Goal: Transaction & Acquisition: Purchase product/service

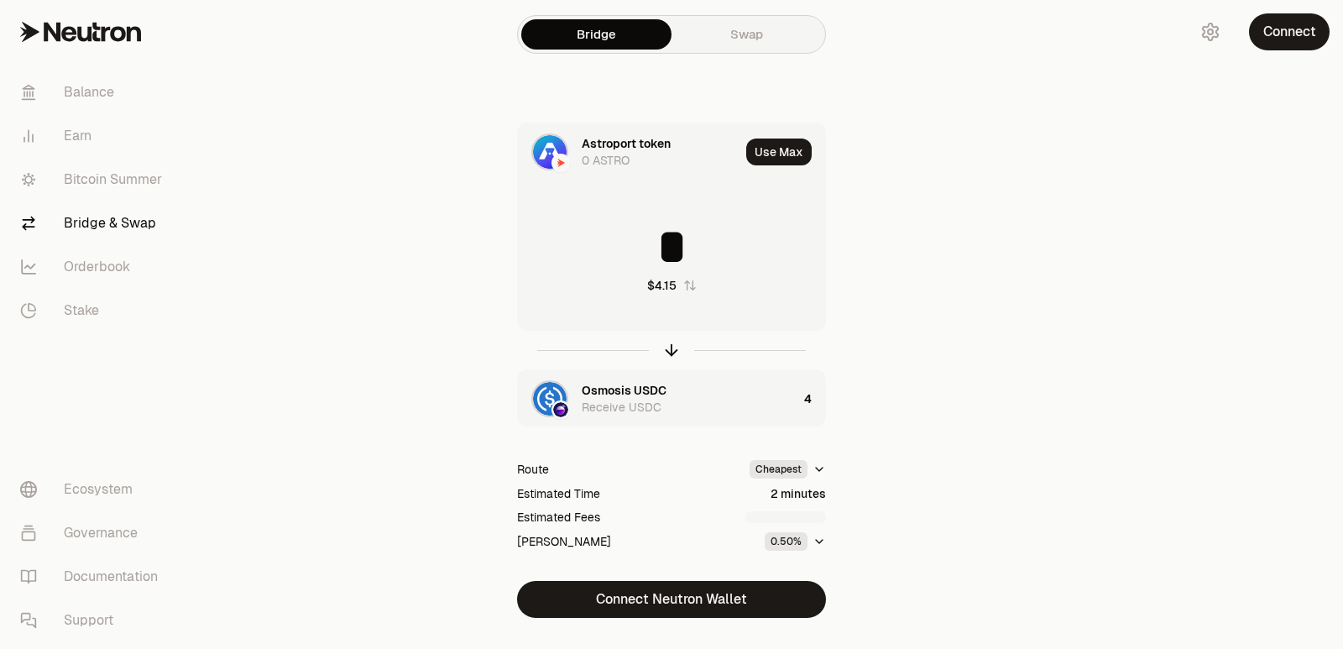
click at [672, 348] on icon "button" at bounding box center [671, 350] width 18 height 18
click at [671, 348] on icon "button" at bounding box center [671, 350] width 0 height 11
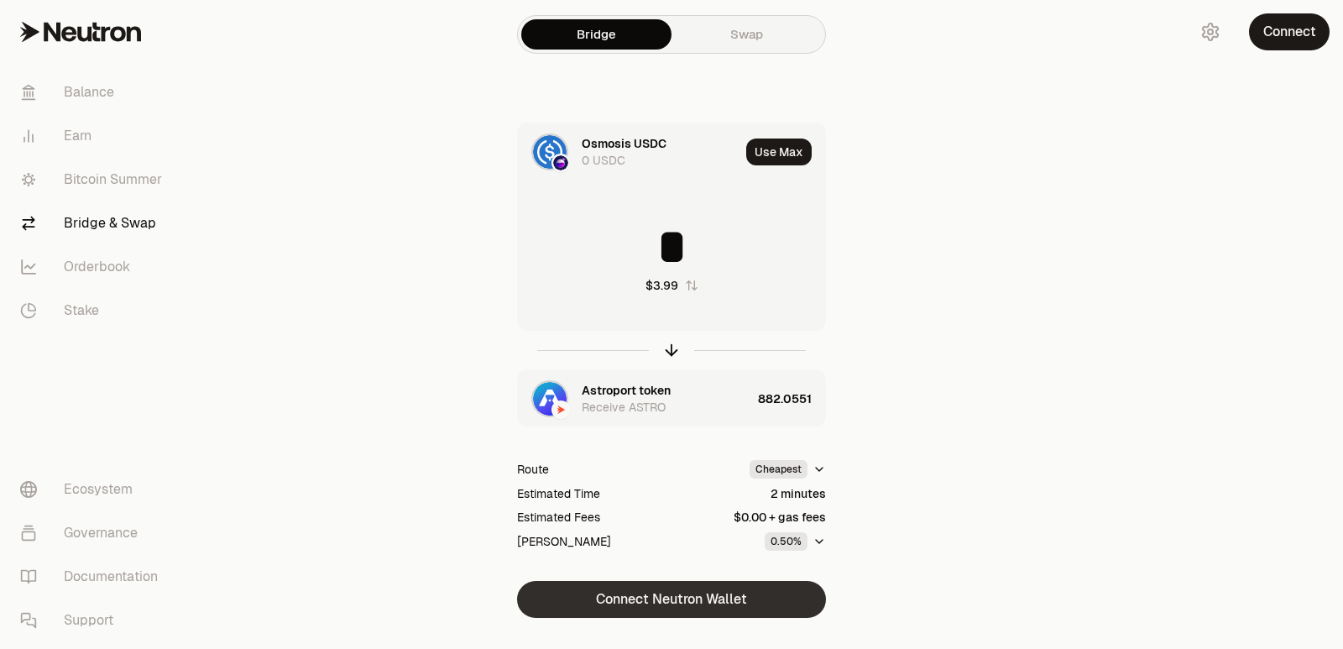
click at [668, 350] on icon "button" at bounding box center [671, 352] width 11 height 5
click at [629, 597] on button "Connect Neutron Wallet" at bounding box center [671, 599] width 309 height 37
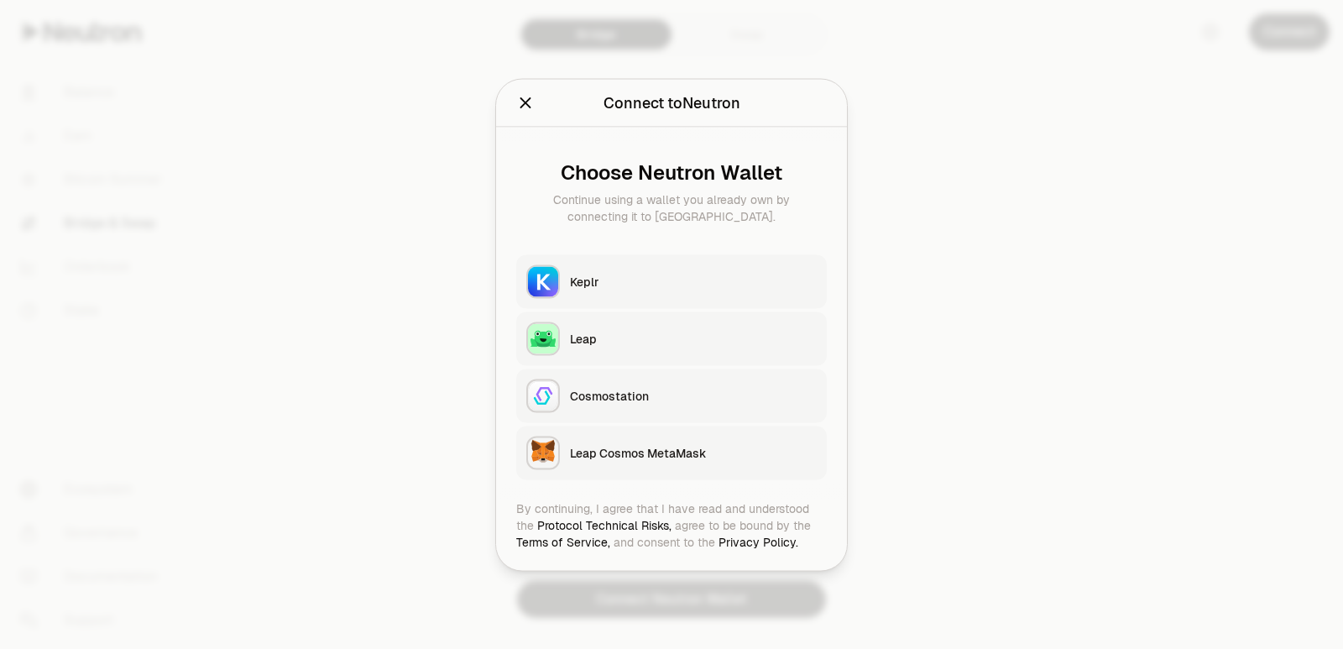
click at [620, 281] on div "Keplr" at bounding box center [693, 281] width 247 height 17
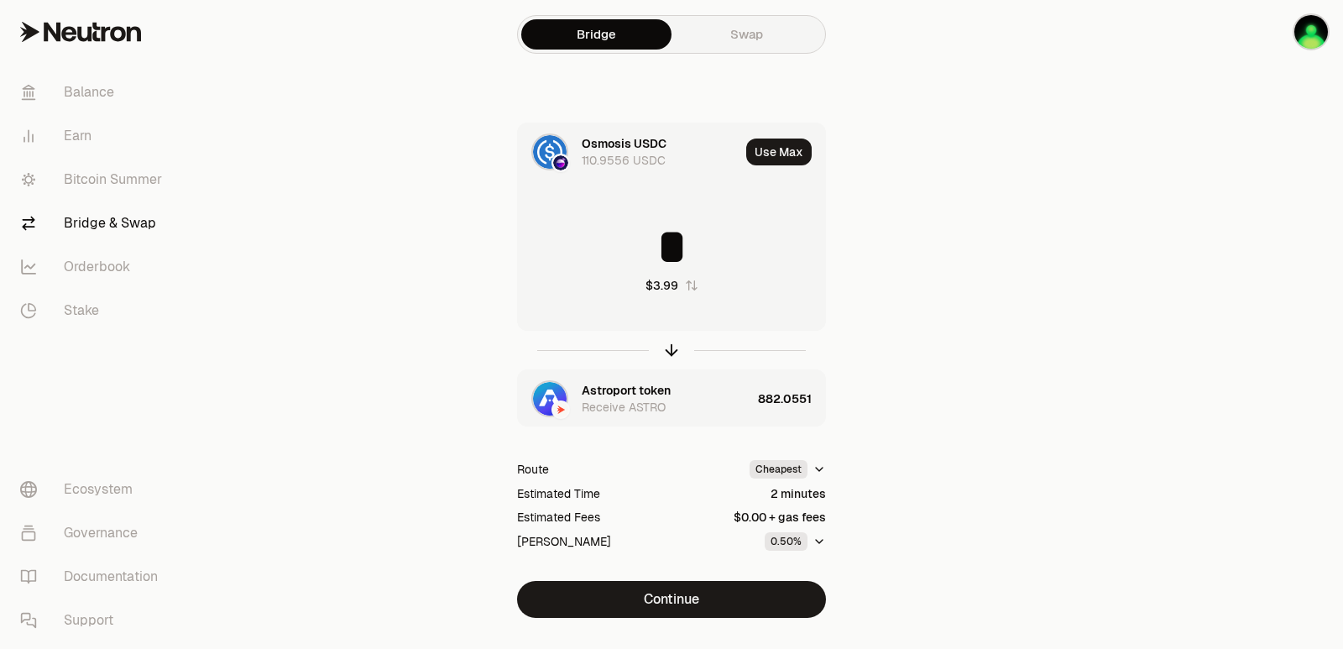
click at [668, 335] on div at bounding box center [671, 350] width 309 height 39
click at [670, 350] on icon "button" at bounding box center [671, 350] width 18 height 18
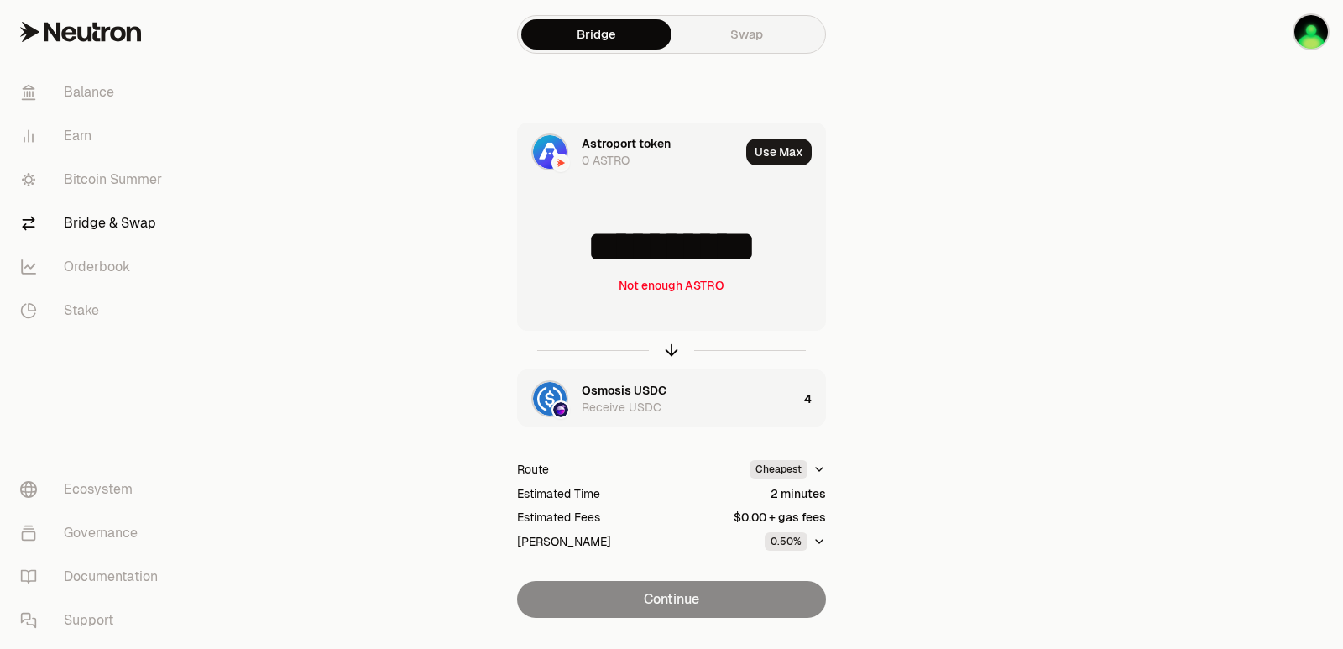
drag, startPoint x: 818, startPoint y: 254, endPoint x: 570, endPoint y: 254, distance: 248.4
click at [570, 254] on input "**********" at bounding box center [671, 247] width 307 height 50
type input "***"
click at [670, 352] on icon "button" at bounding box center [671, 350] width 18 height 18
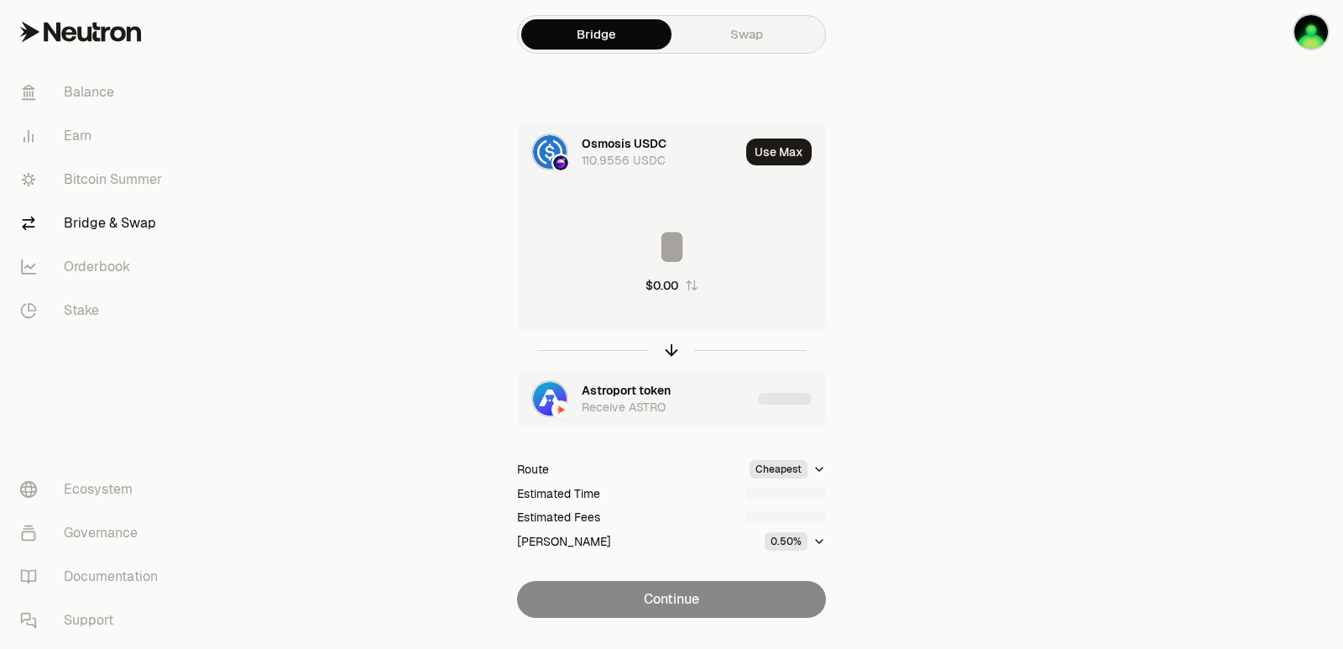
click at [670, 256] on input at bounding box center [671, 247] width 307 height 50
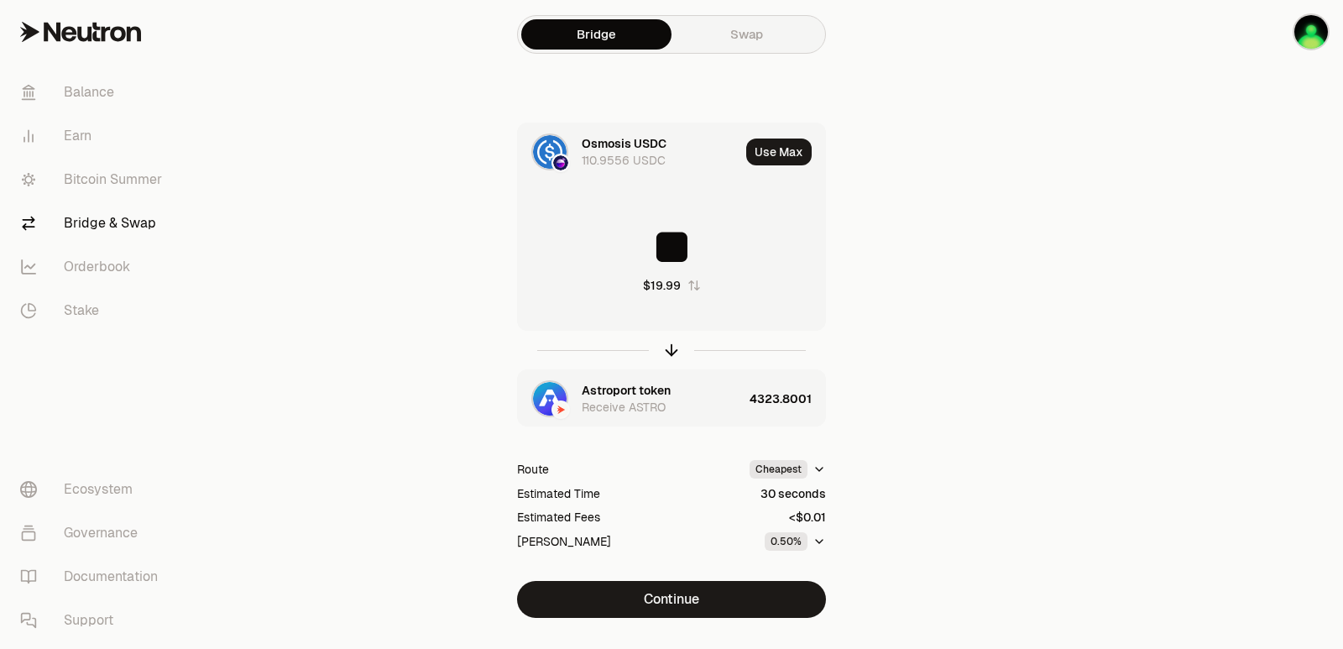
drag, startPoint x: 681, startPoint y: 601, endPoint x: 717, endPoint y: 384, distance: 220.3
click at [879, 426] on div "Osmosis USDC 110.9556 USDC Use Max ** $19.99 Astroport token Receive ASTRO 4323…" at bounding box center [671, 370] width 564 height 495
click at [670, 349] on icon "button" at bounding box center [671, 350] width 18 height 18
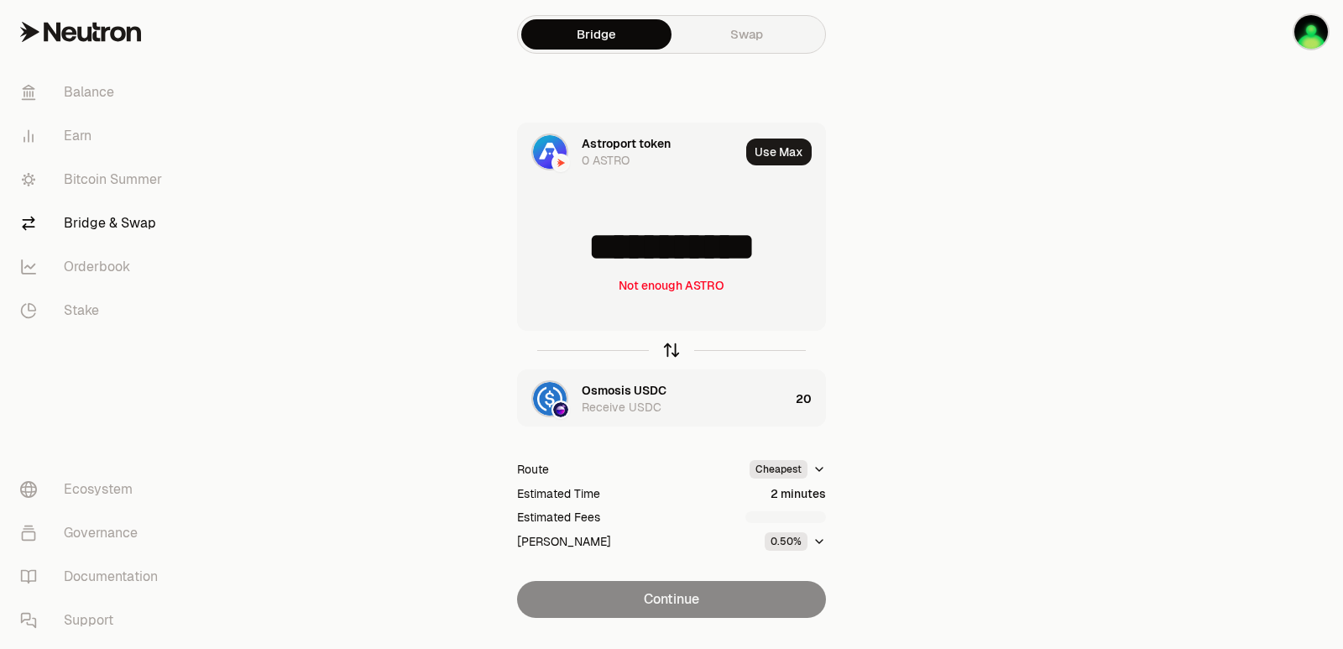
click at [671, 348] on icon "button" at bounding box center [671, 350] width 18 height 18
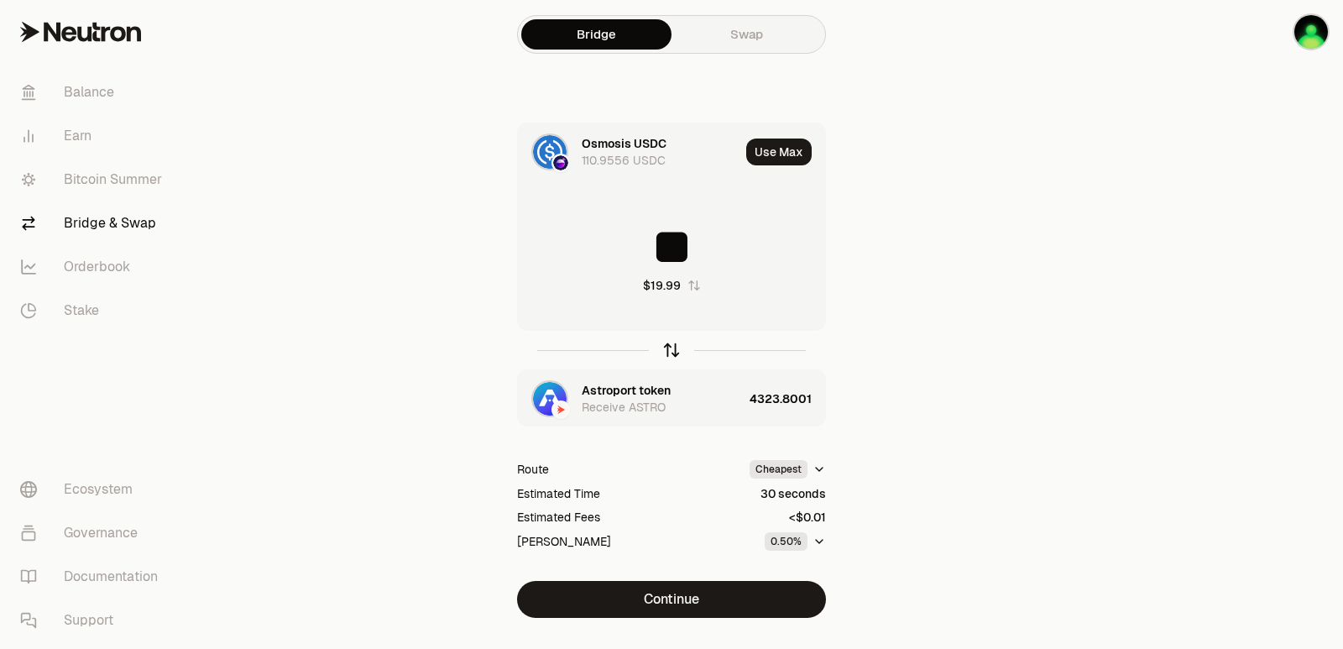
click at [671, 348] on icon "button" at bounding box center [671, 350] width 18 height 18
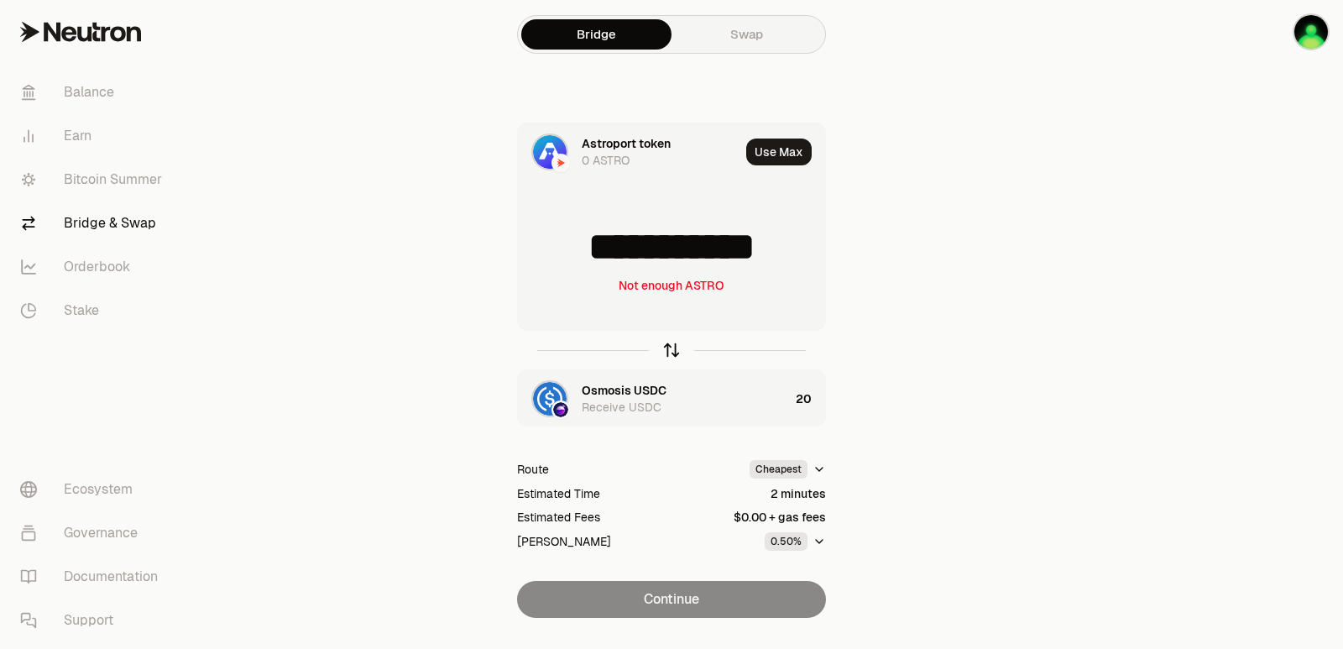
click at [671, 348] on icon "button" at bounding box center [671, 350] width 18 height 18
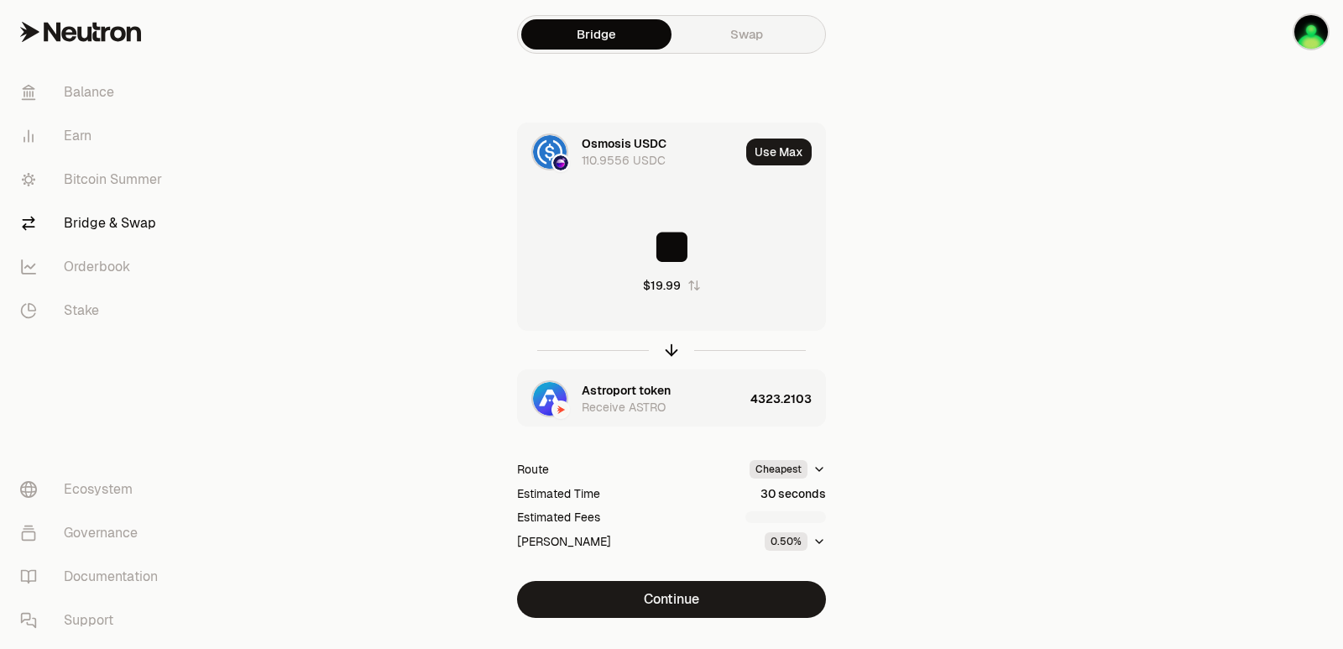
click at [676, 262] on input "**" at bounding box center [671, 247] width 307 height 50
type input "**"
click at [671, 351] on icon "button" at bounding box center [671, 350] width 18 height 18
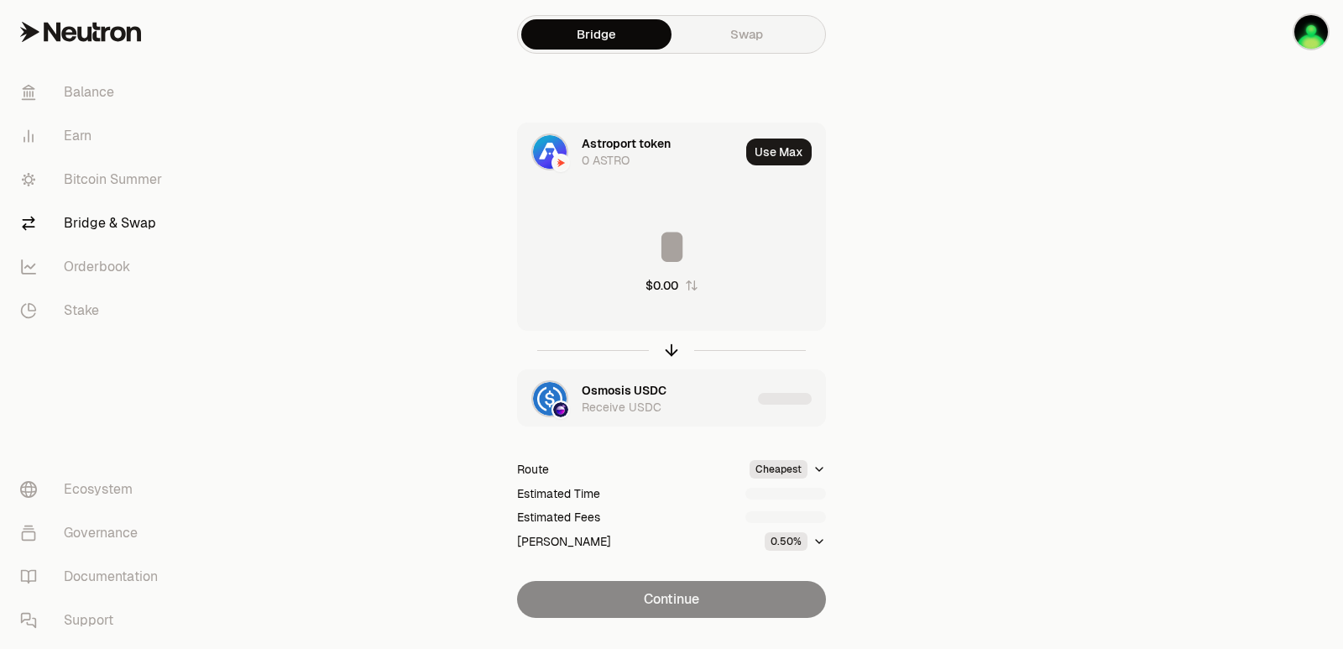
click at [652, 233] on input at bounding box center [671, 247] width 307 height 50
type input "****"
click at [672, 349] on icon "button" at bounding box center [671, 350] width 18 height 18
click at [644, 241] on input at bounding box center [671, 247] width 307 height 50
type input "*"
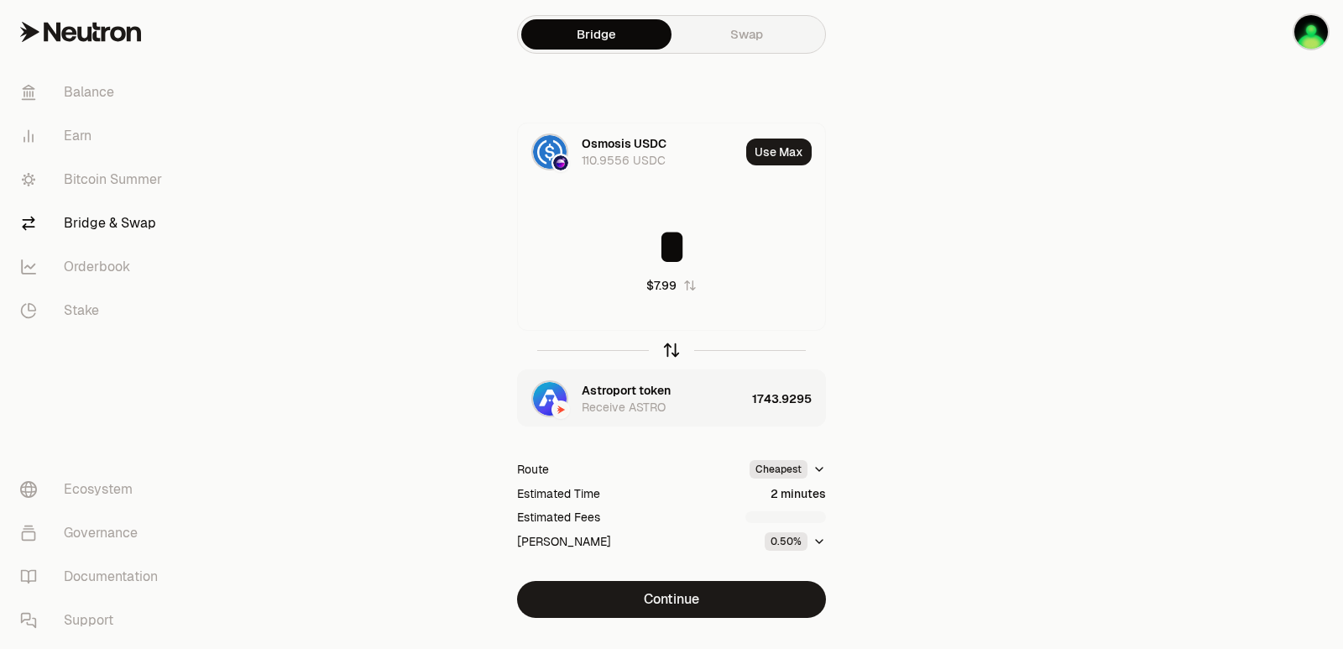
type input "*"
click at [671, 349] on icon "button" at bounding box center [671, 350] width 0 height 11
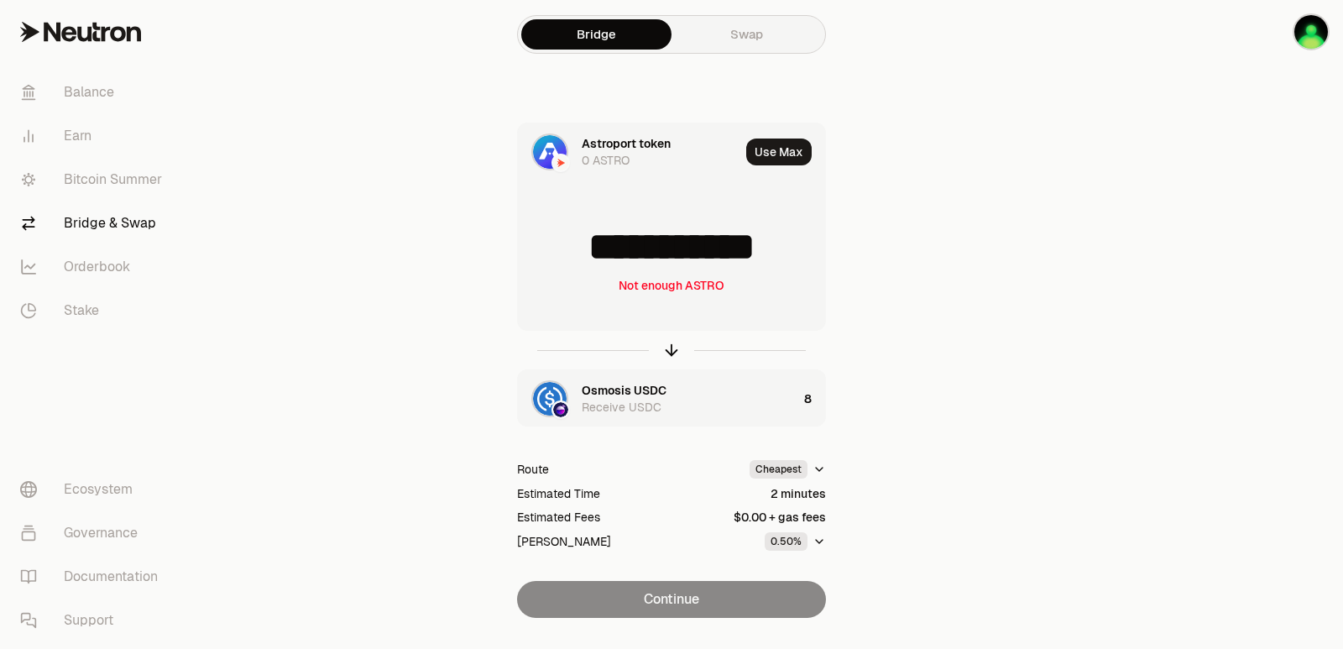
drag, startPoint x: 807, startPoint y: 245, endPoint x: 599, endPoint y: 252, distance: 208.2
click at [599, 252] on input "**********" at bounding box center [671, 247] width 307 height 50
type input "****"
click at [666, 348] on icon "button" at bounding box center [671, 350] width 18 height 18
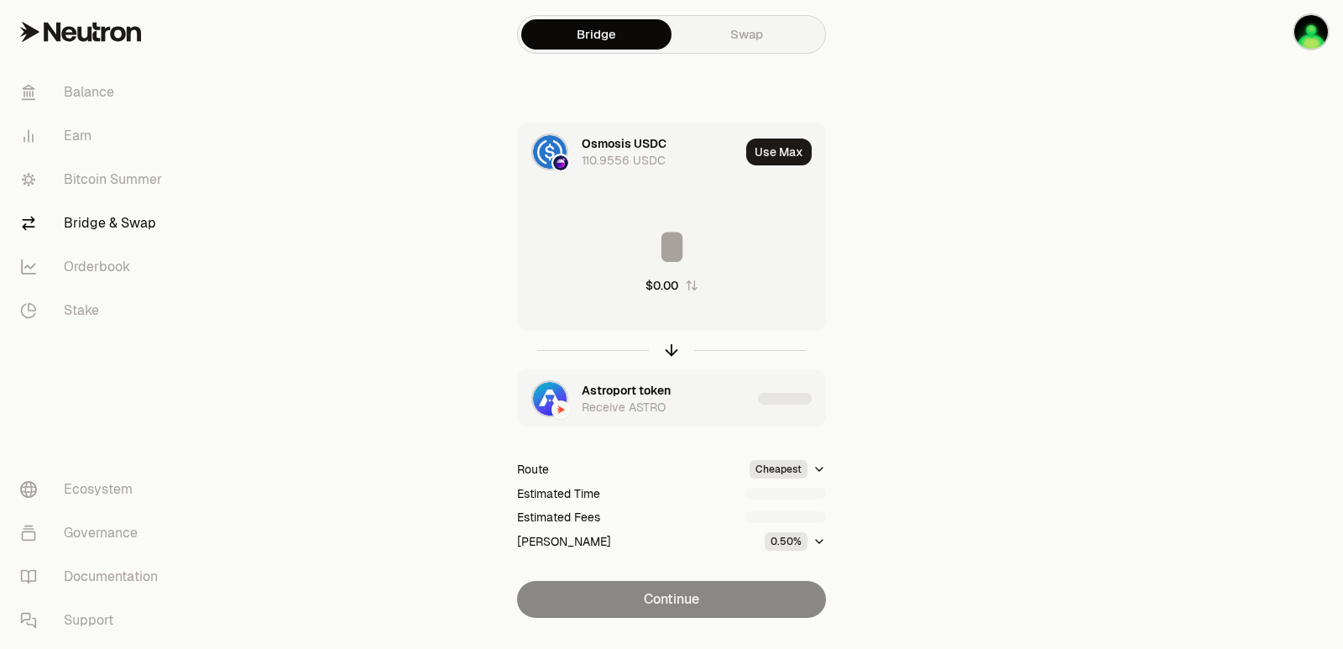
click at [664, 247] on input at bounding box center [671, 247] width 307 height 50
type input "*"
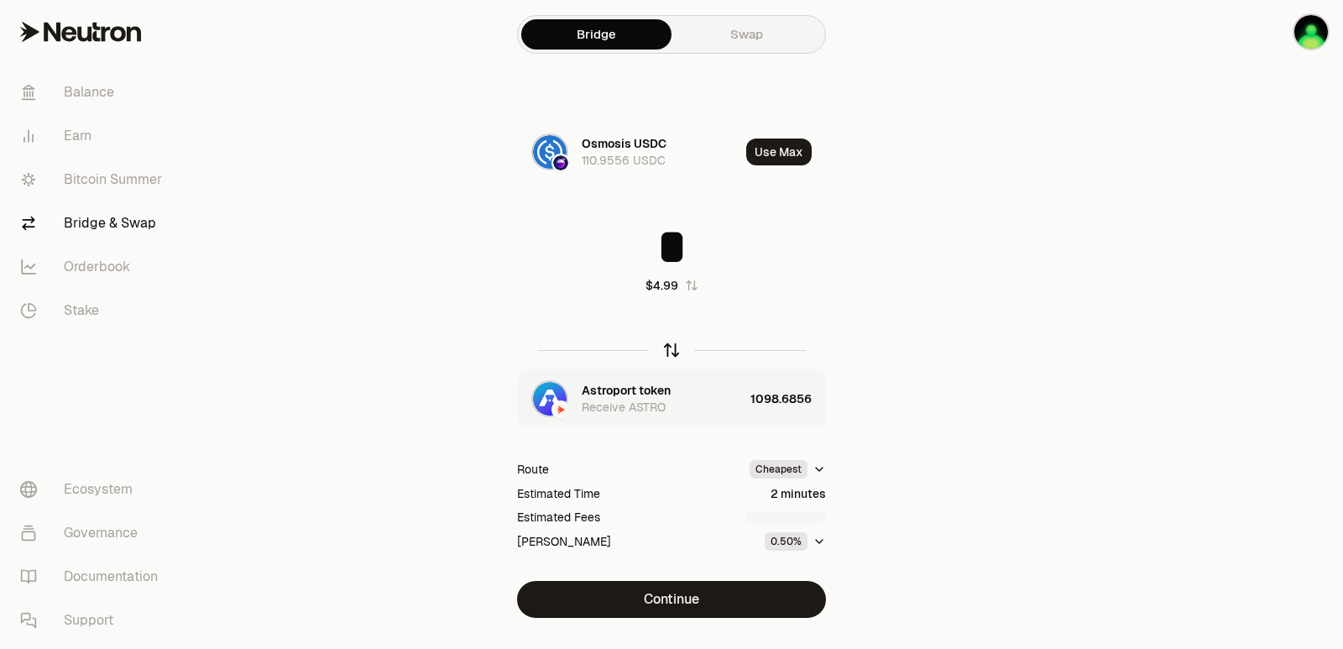
type input "*"
click at [670, 348] on icon "button" at bounding box center [671, 350] width 18 height 18
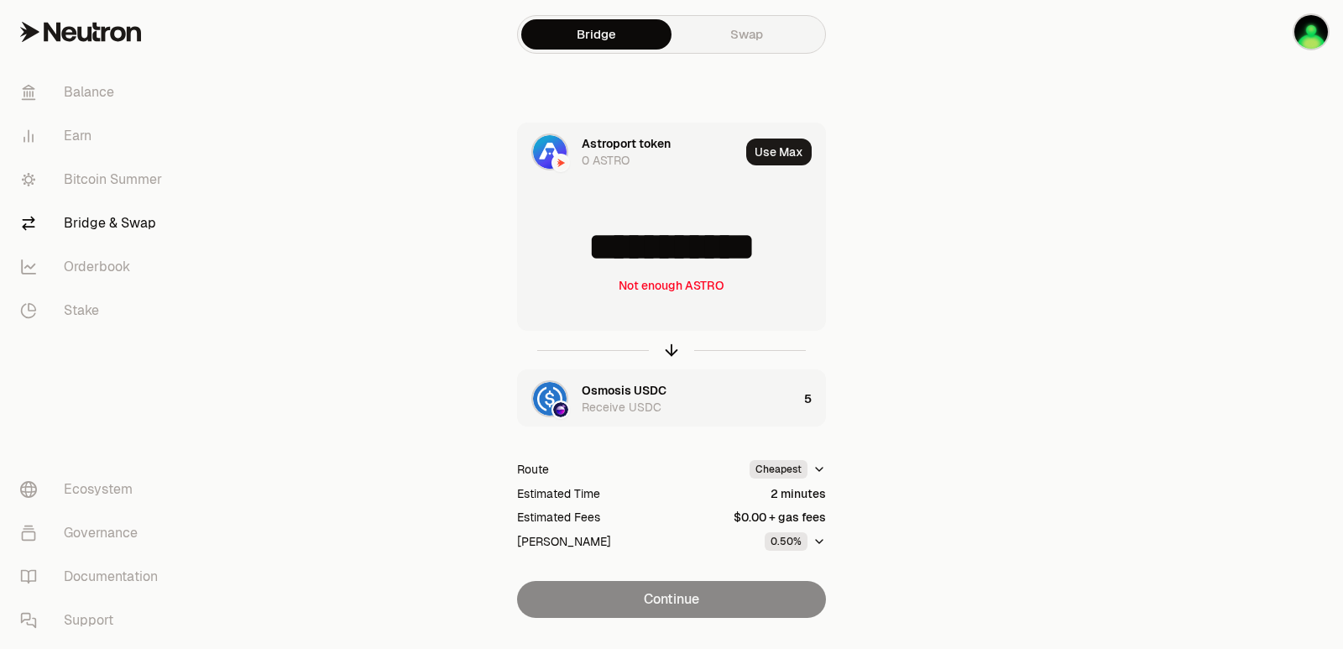
drag, startPoint x: 793, startPoint y: 243, endPoint x: 597, endPoint y: 260, distance: 197.1
click at [597, 260] on input "**********" at bounding box center [671, 247] width 307 height 50
type input "****"
click at [676, 346] on icon "button" at bounding box center [671, 350] width 18 height 18
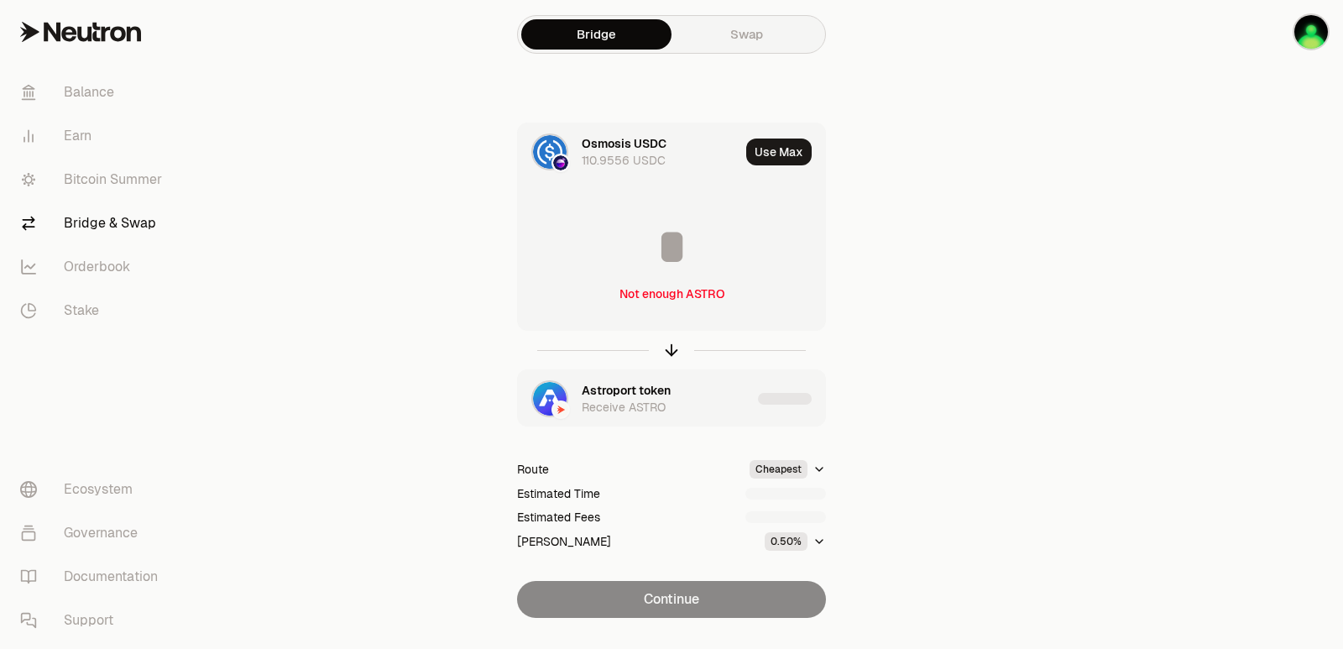
click at [662, 262] on input at bounding box center [671, 247] width 307 height 50
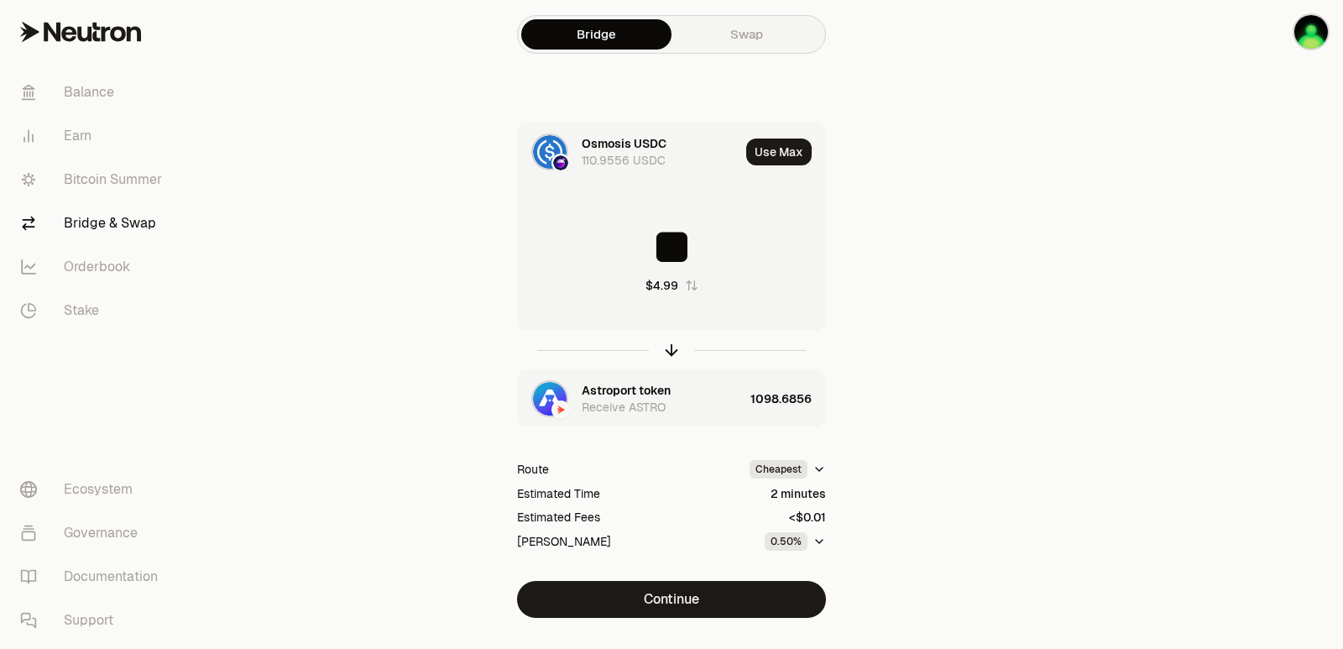
type input "*"
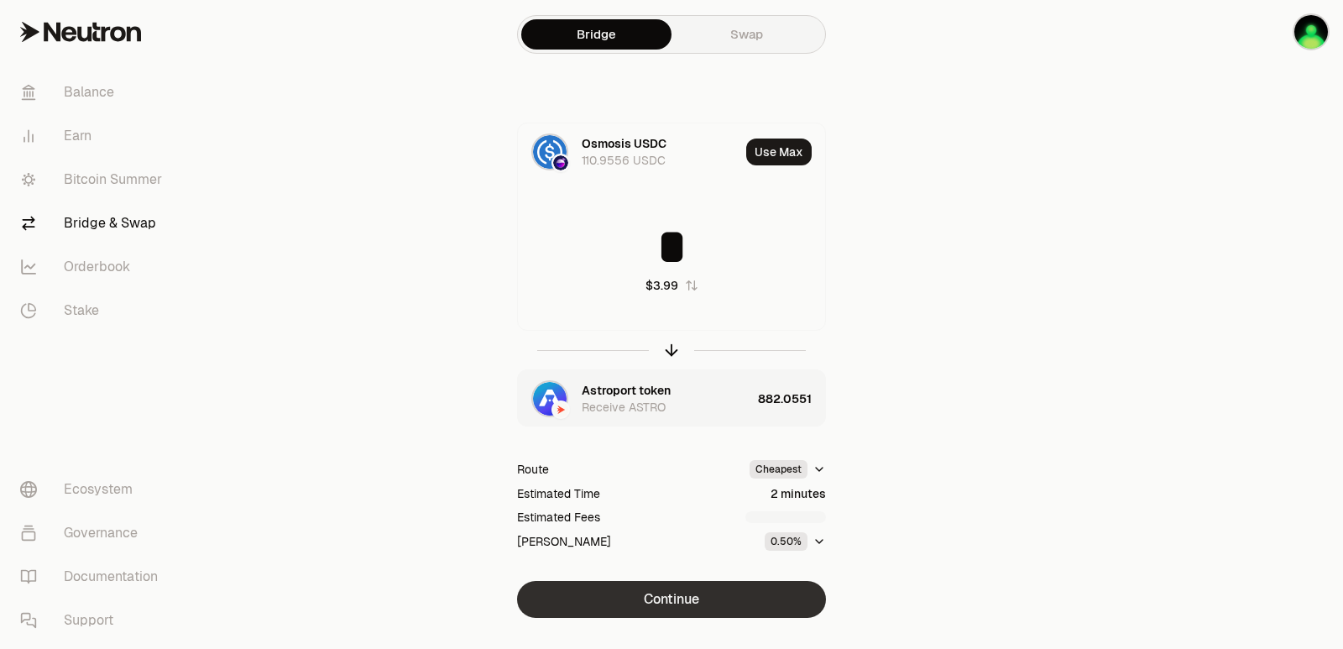
type input "*"
click at [716, 582] on button "Continue" at bounding box center [671, 599] width 309 height 37
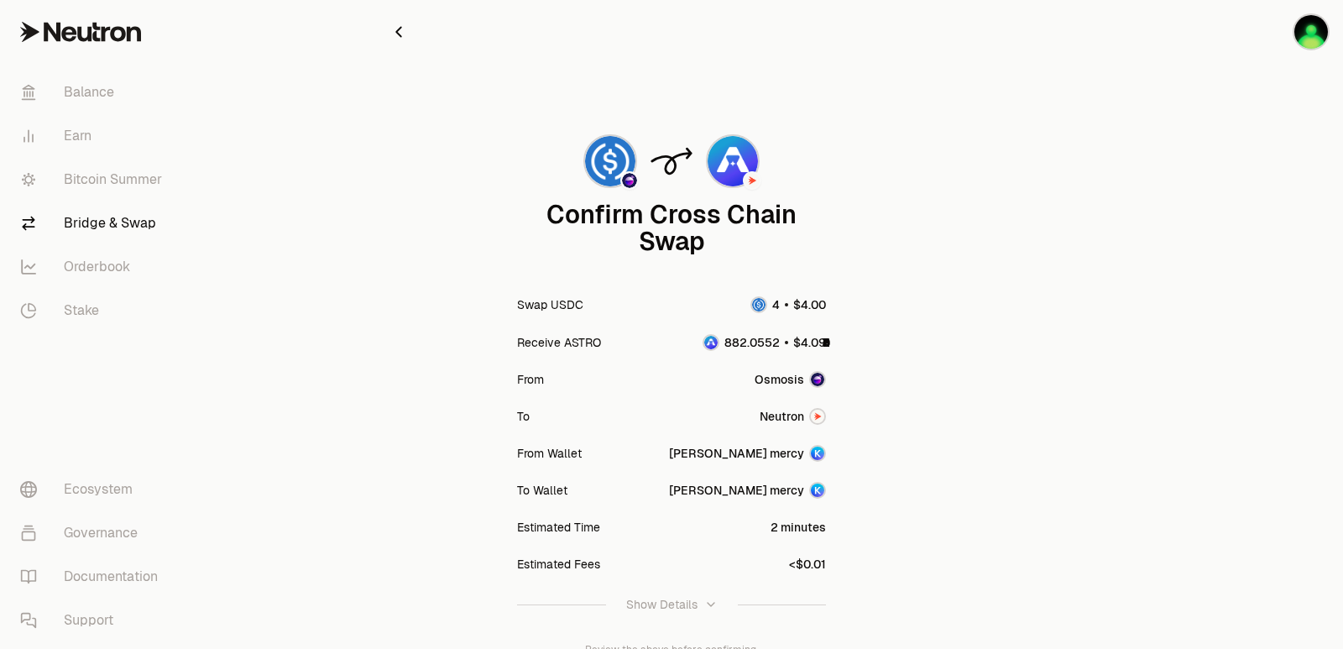
scroll to position [138, 0]
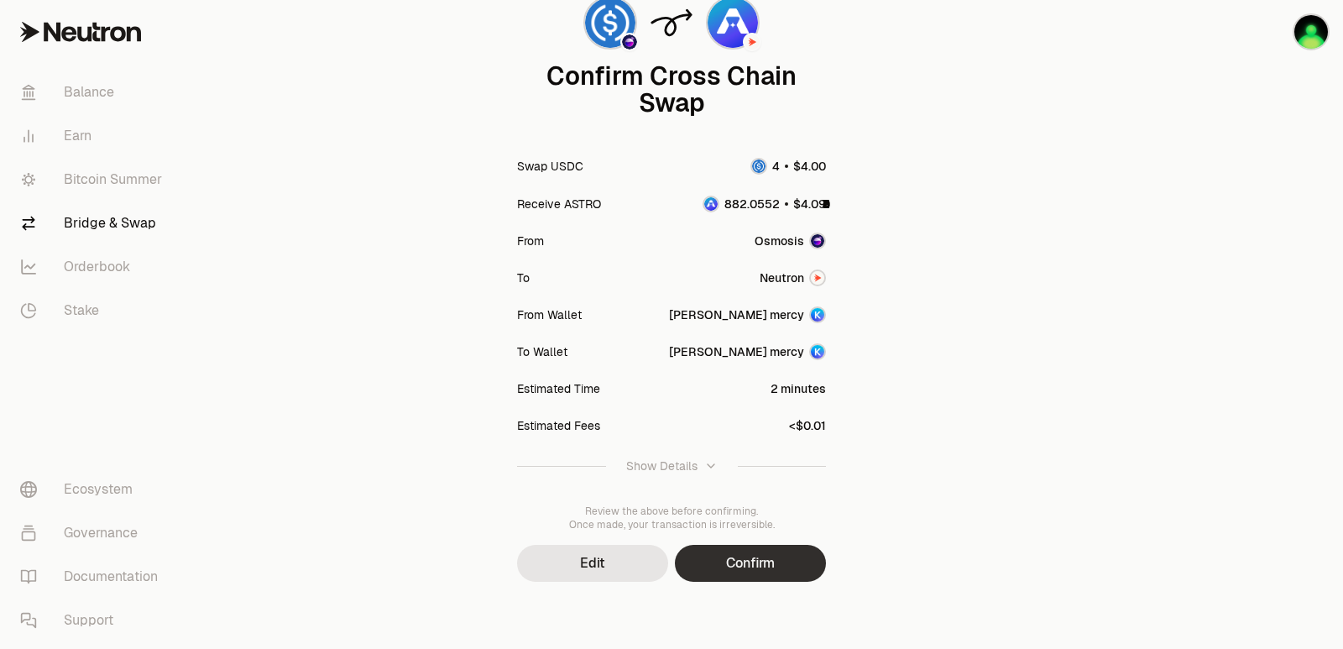
click at [774, 566] on button "Confirm" at bounding box center [750, 563] width 151 height 37
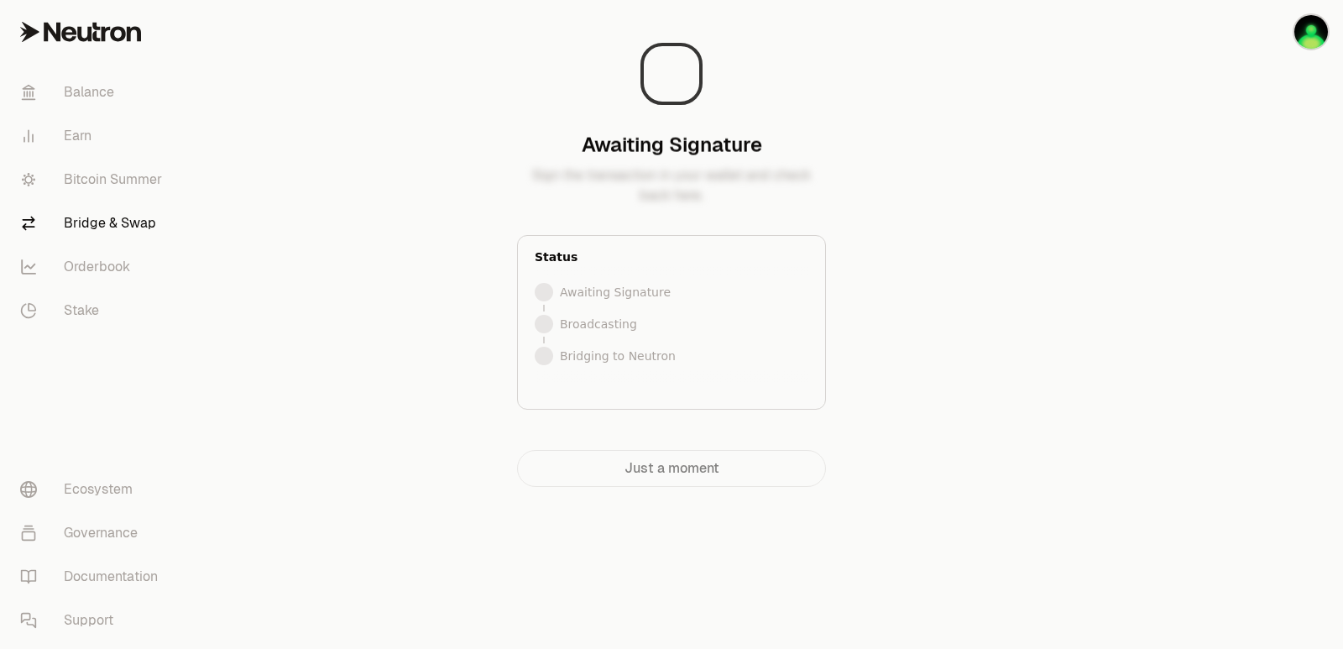
scroll to position [0, 0]
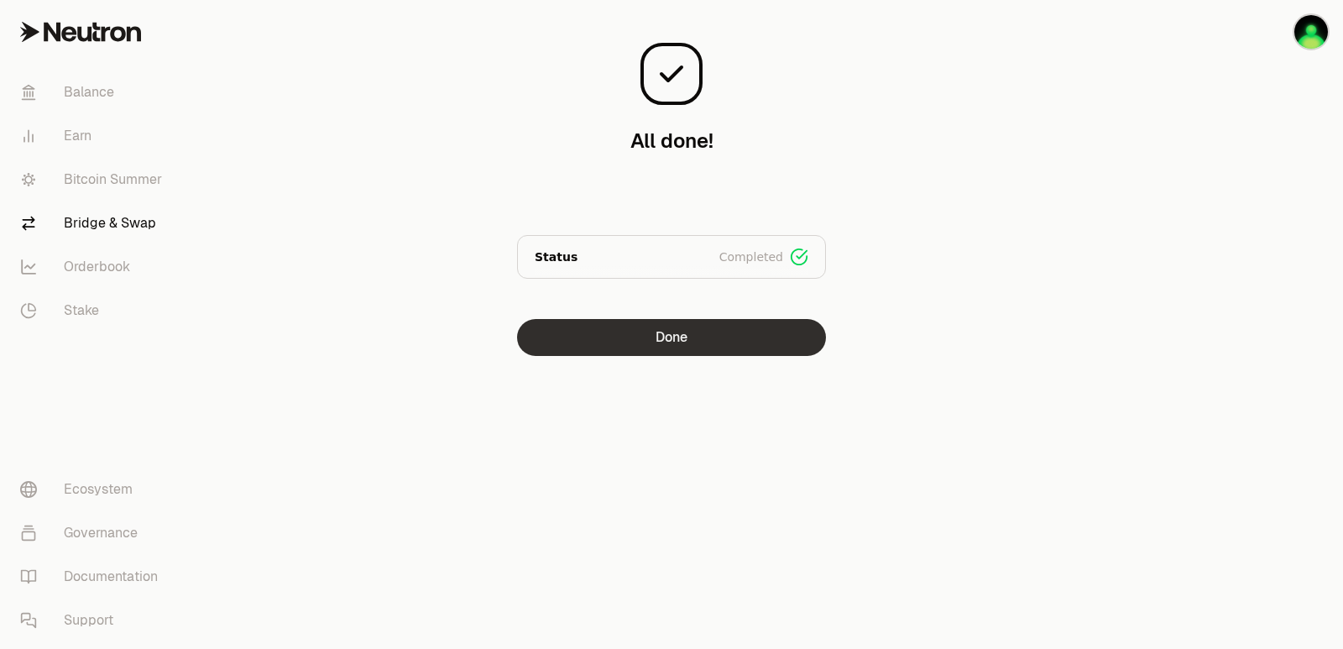
click at [663, 321] on button "Done" at bounding box center [671, 337] width 309 height 37
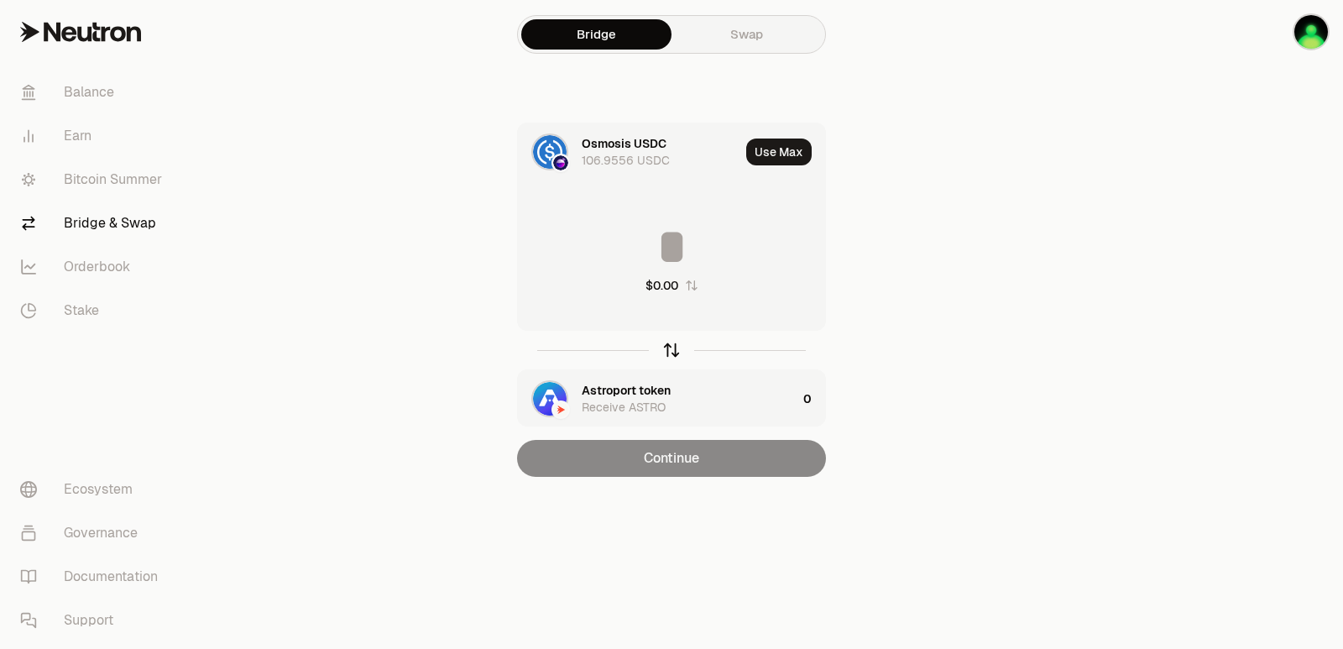
click at [672, 354] on icon "button" at bounding box center [671, 350] width 18 height 18
click at [786, 151] on button "Use Max" at bounding box center [778, 151] width 65 height 27
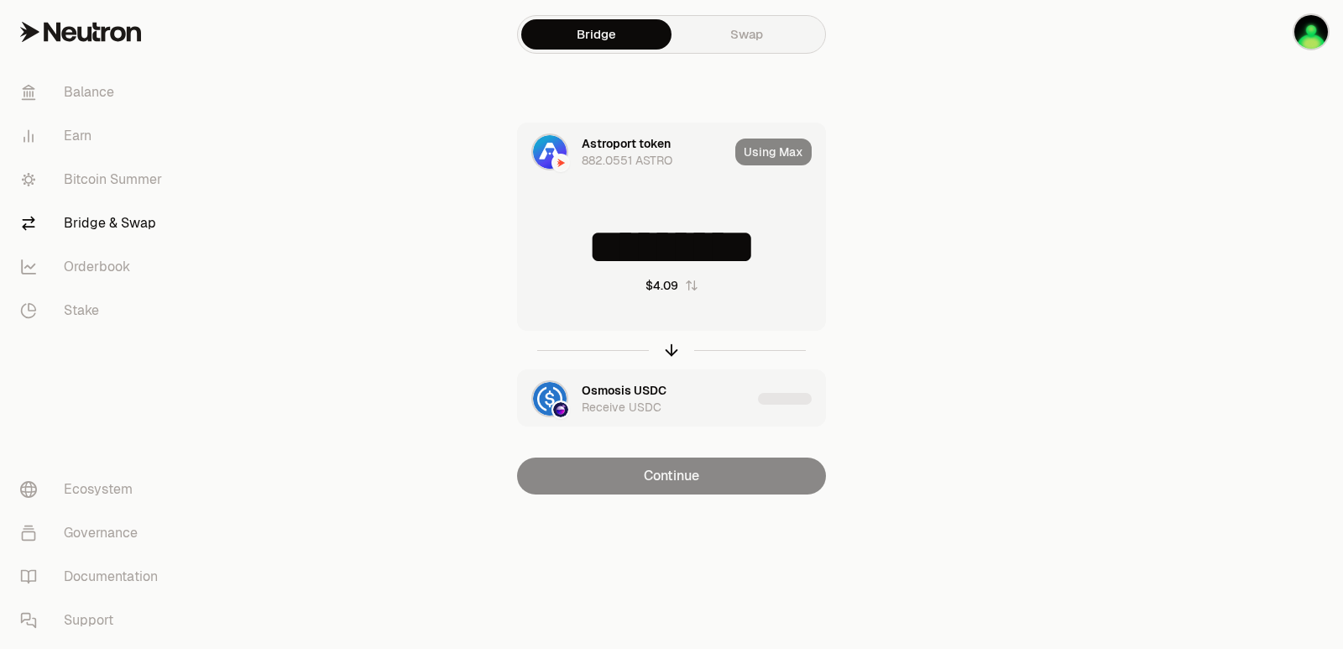
type input "*********"
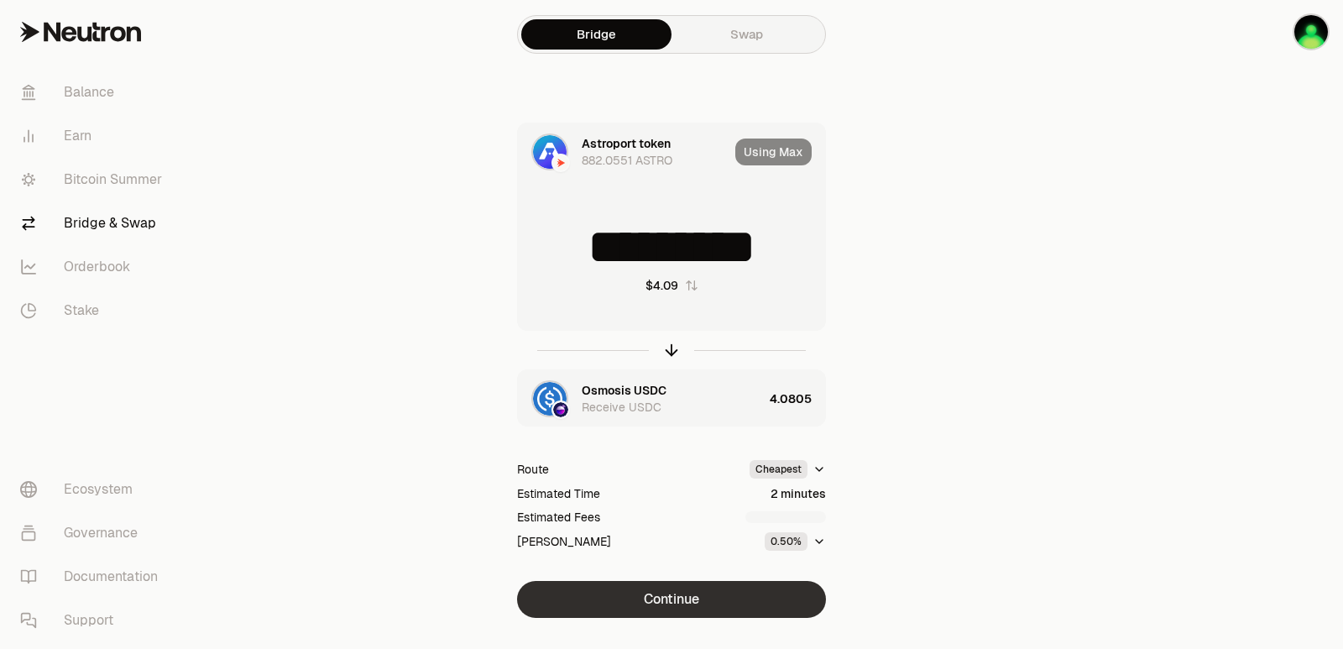
click at [657, 613] on button "Continue" at bounding box center [671, 599] width 309 height 37
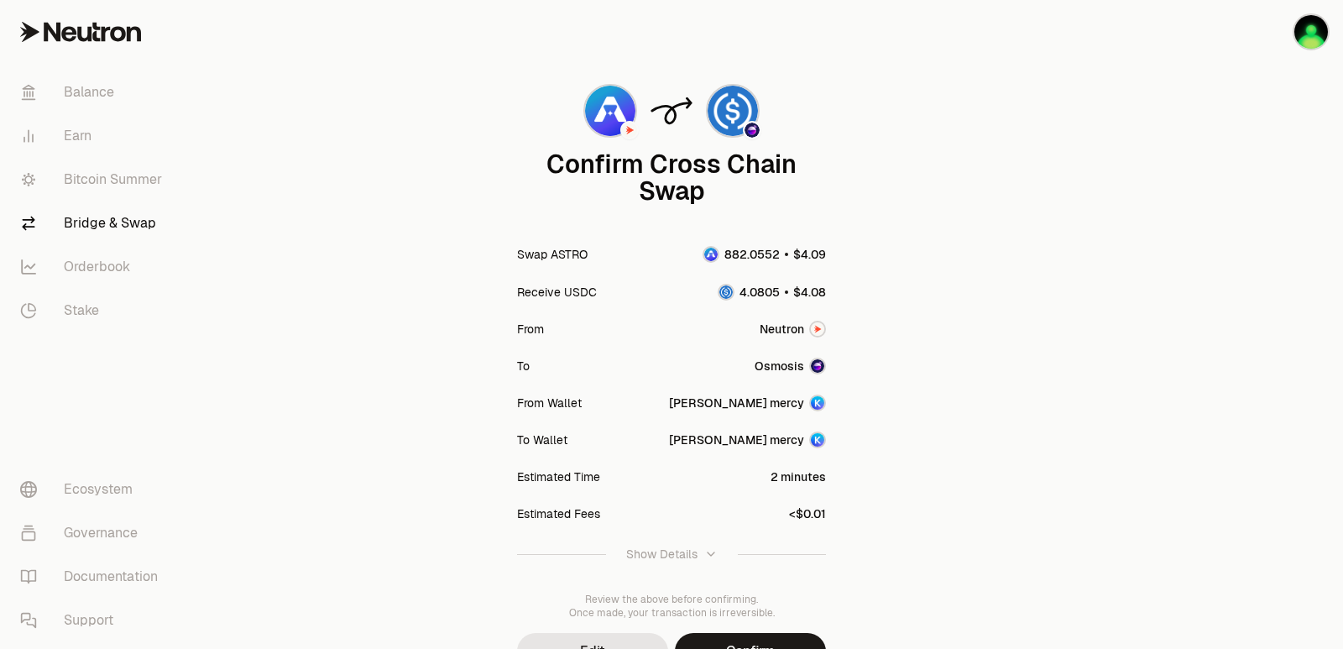
scroll to position [138, 0]
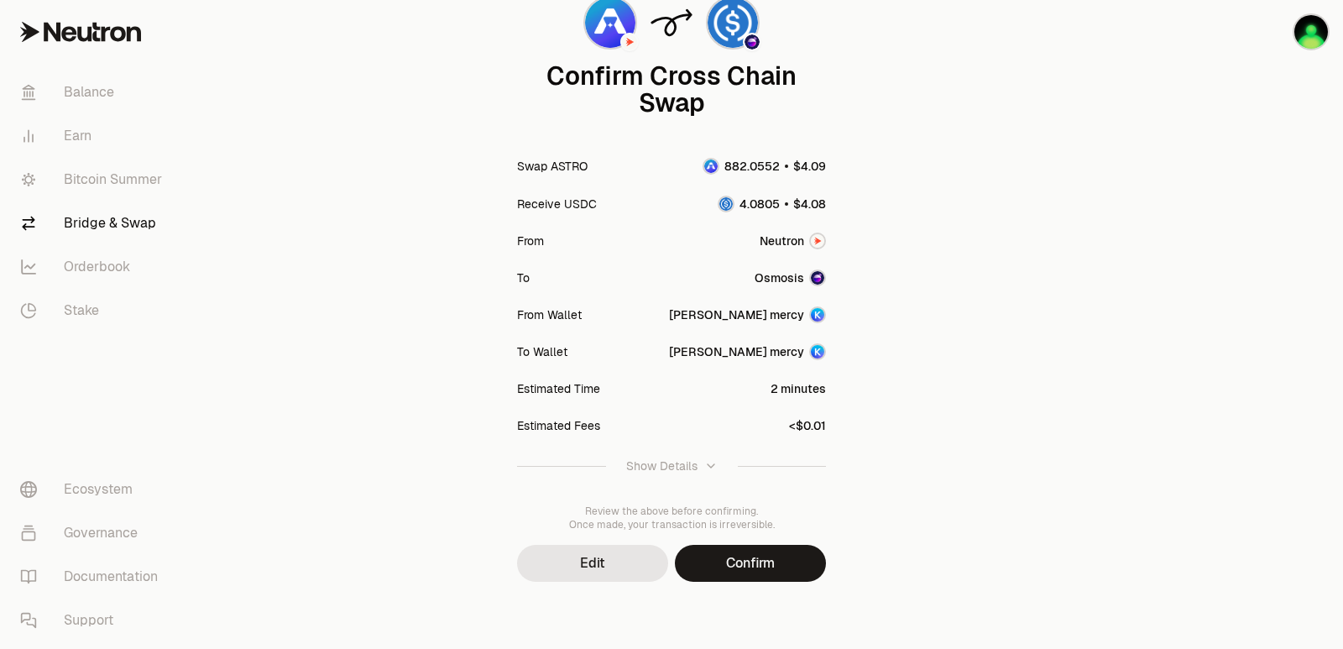
click at [723, 561] on button "Confirm" at bounding box center [750, 563] width 151 height 37
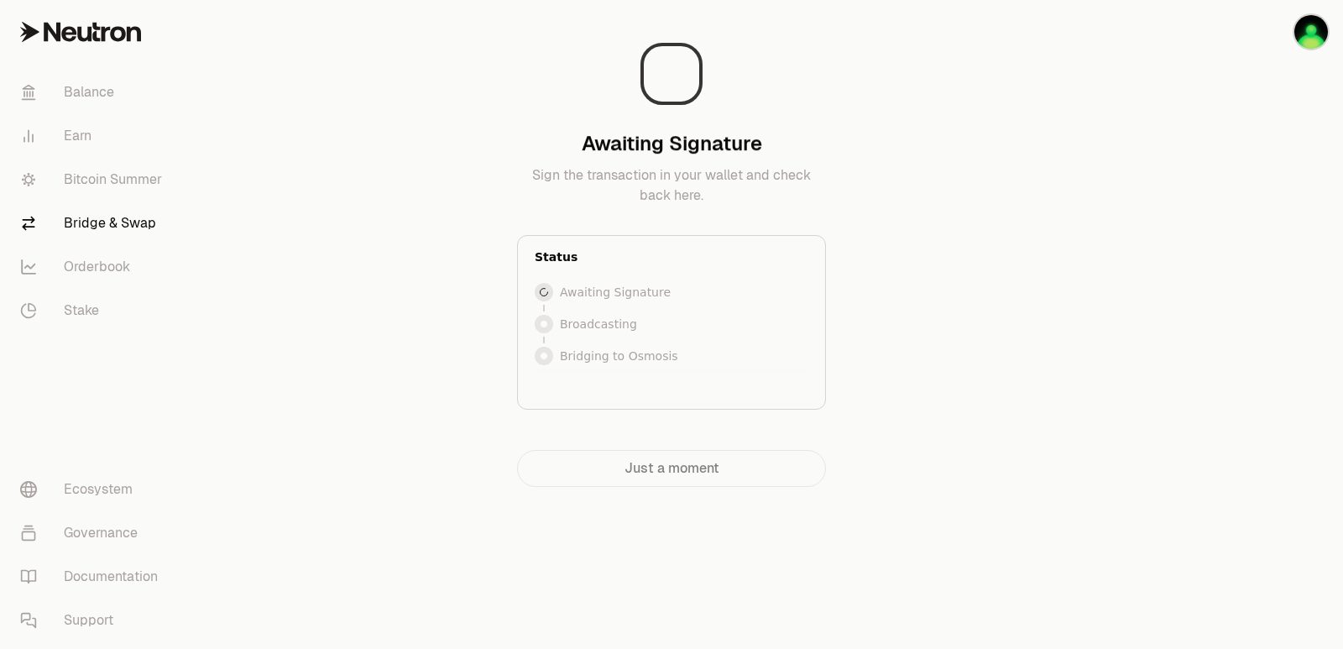
scroll to position [0, 0]
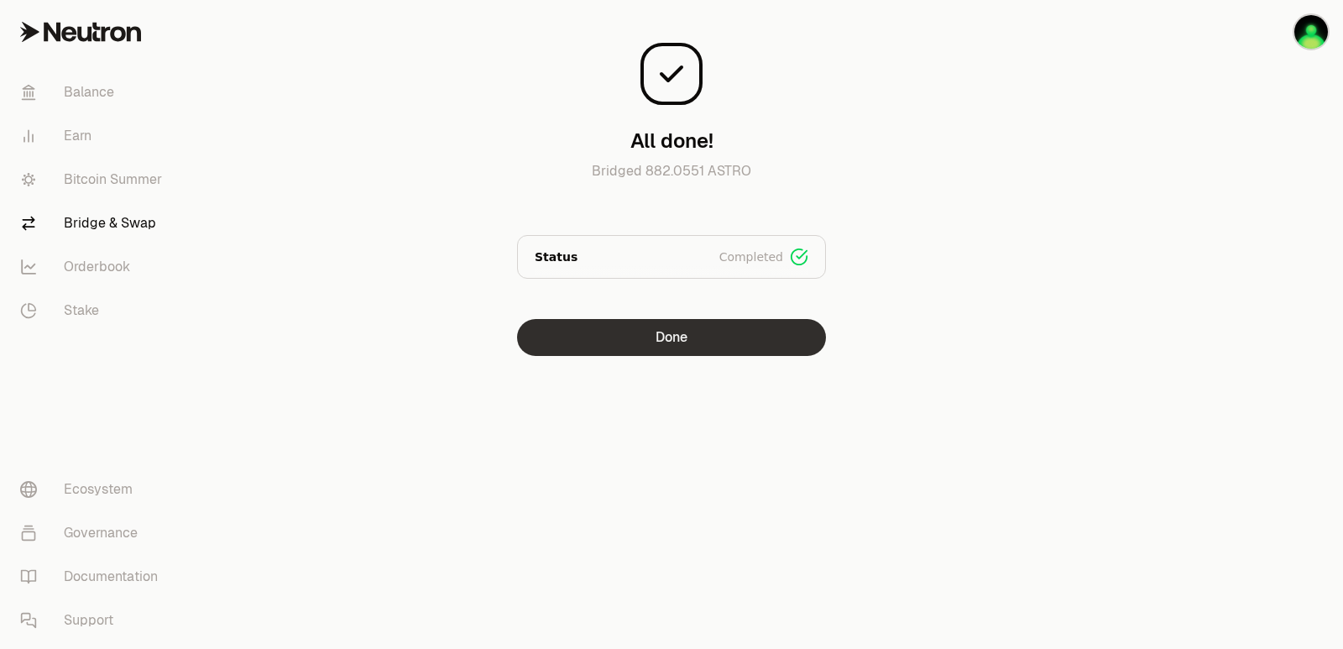
click at [714, 328] on button "Done" at bounding box center [671, 337] width 309 height 37
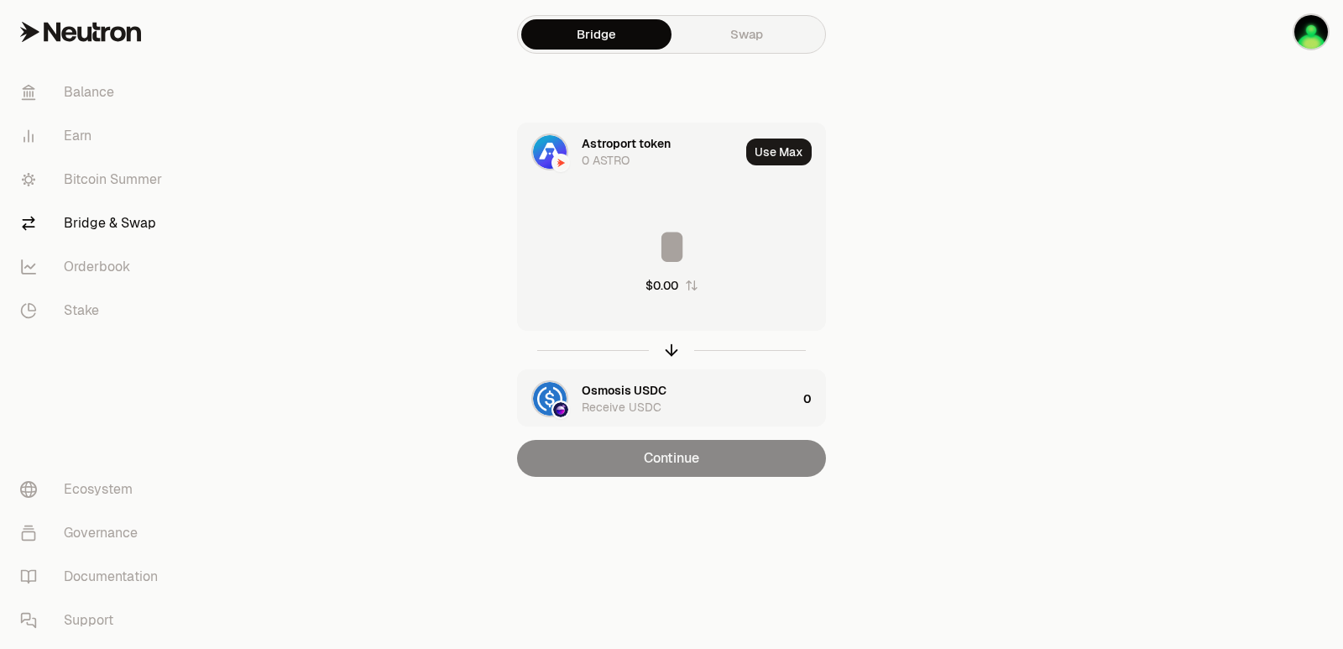
click at [673, 338] on div at bounding box center [671, 350] width 309 height 39
click at [674, 349] on icon "button" at bounding box center [671, 350] width 18 height 18
click at [686, 235] on input at bounding box center [671, 247] width 307 height 50
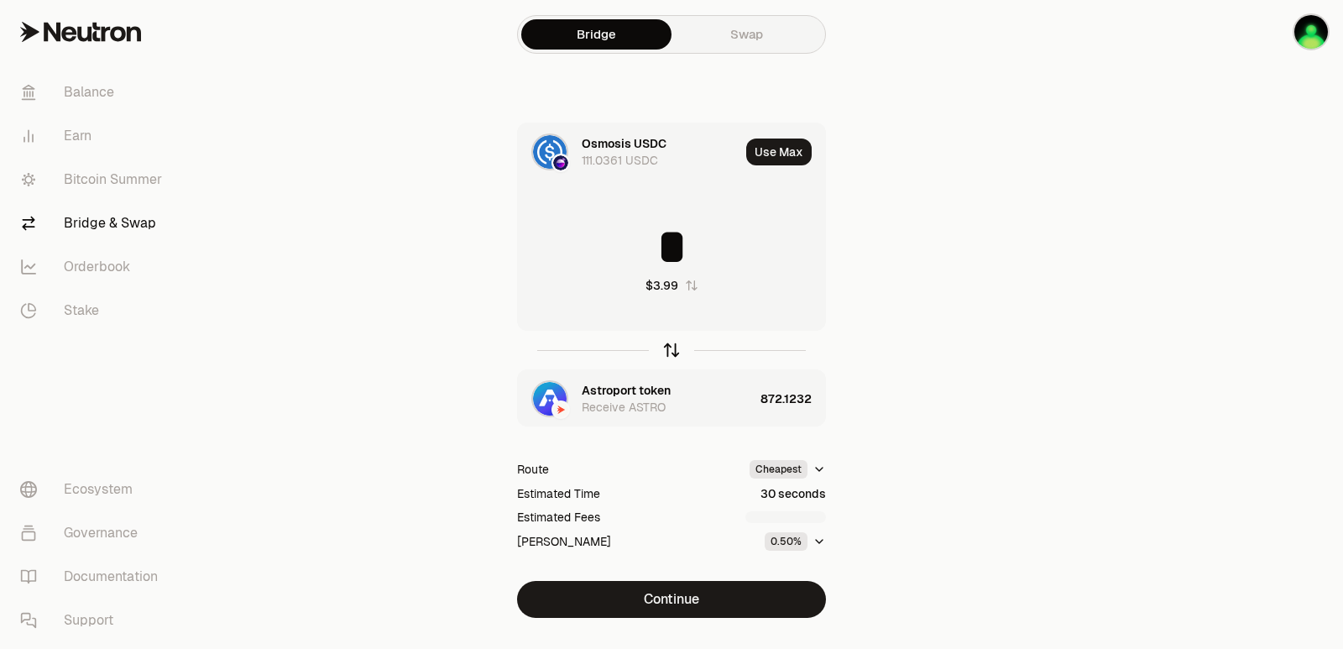
click at [670, 347] on icon "button" at bounding box center [671, 347] width 11 height 5
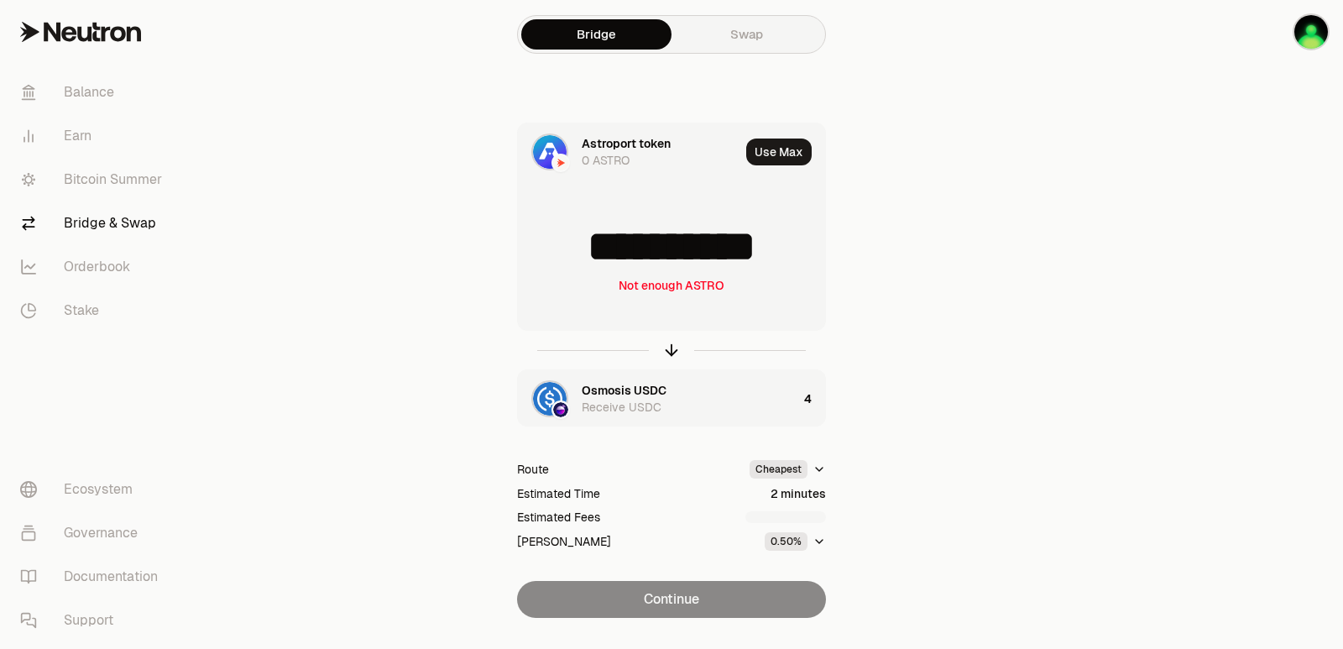
scroll to position [3, 0]
drag, startPoint x: 792, startPoint y: 260, endPoint x: 584, endPoint y: 262, distance: 208.1
click at [584, 262] on input "**********" at bounding box center [671, 247] width 307 height 50
type input "***"
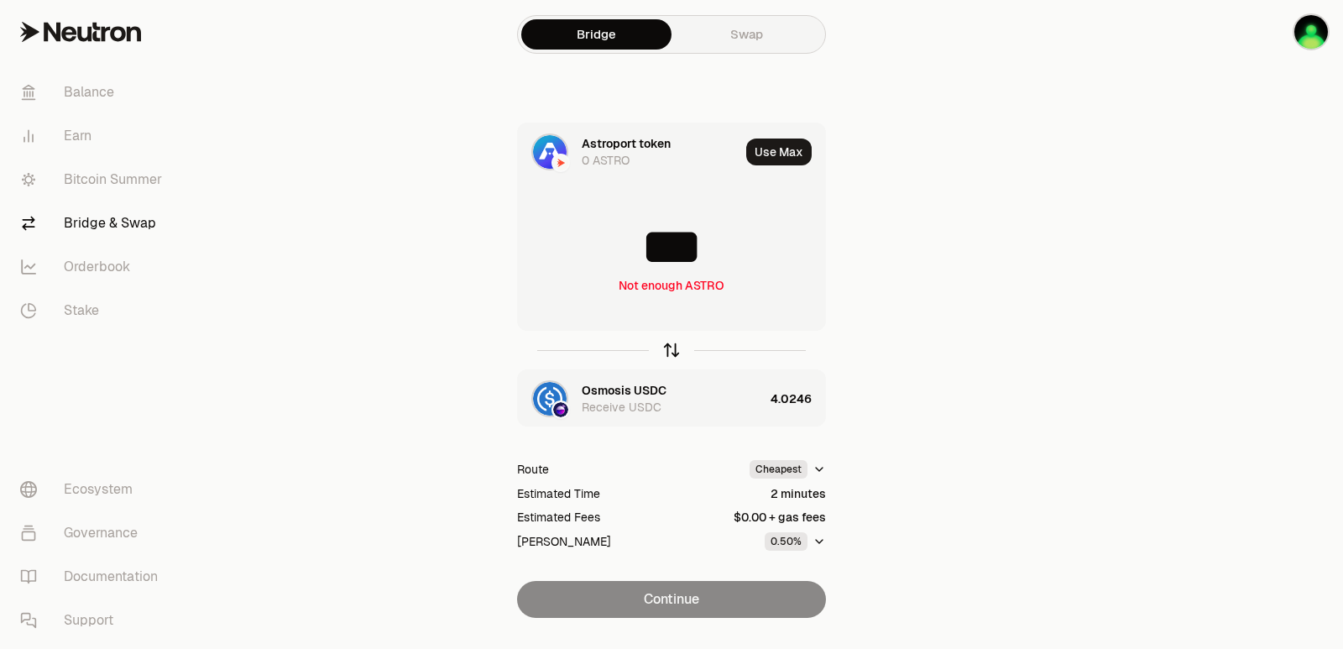
click at [666, 350] on icon "button" at bounding box center [671, 347] width 11 height 5
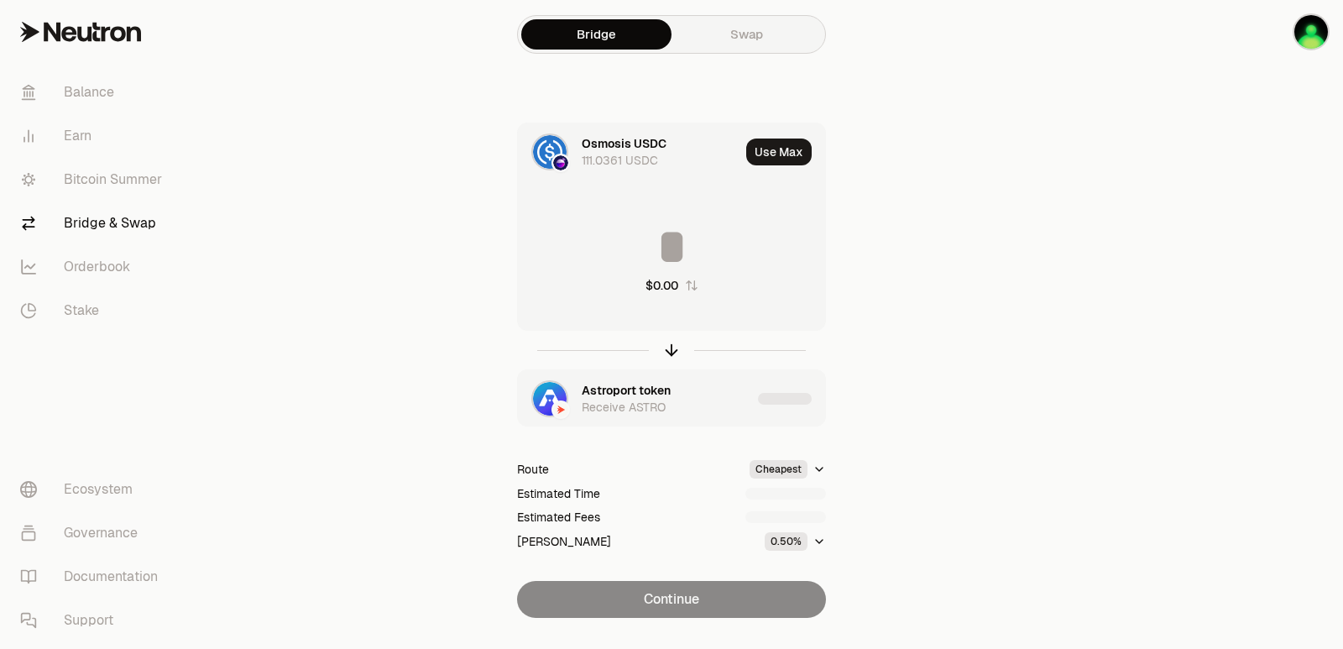
click at [680, 256] on input at bounding box center [671, 247] width 307 height 50
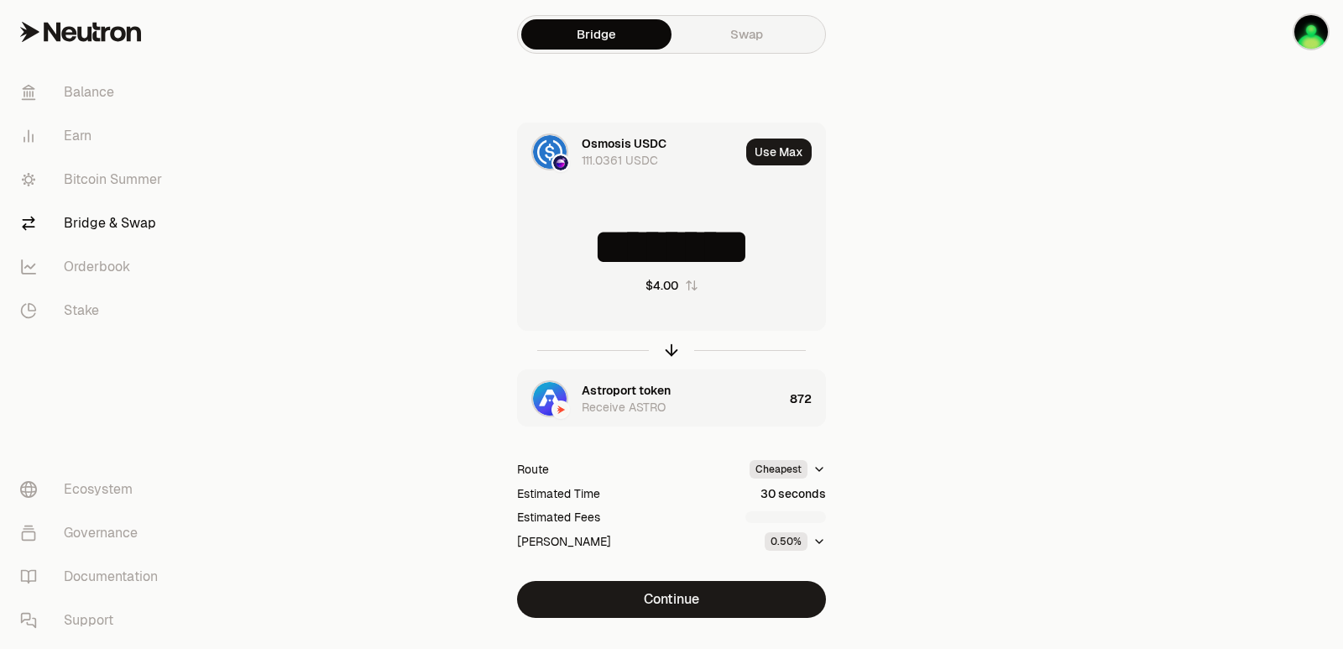
click at [680, 256] on input "********" at bounding box center [671, 247] width 307 height 50
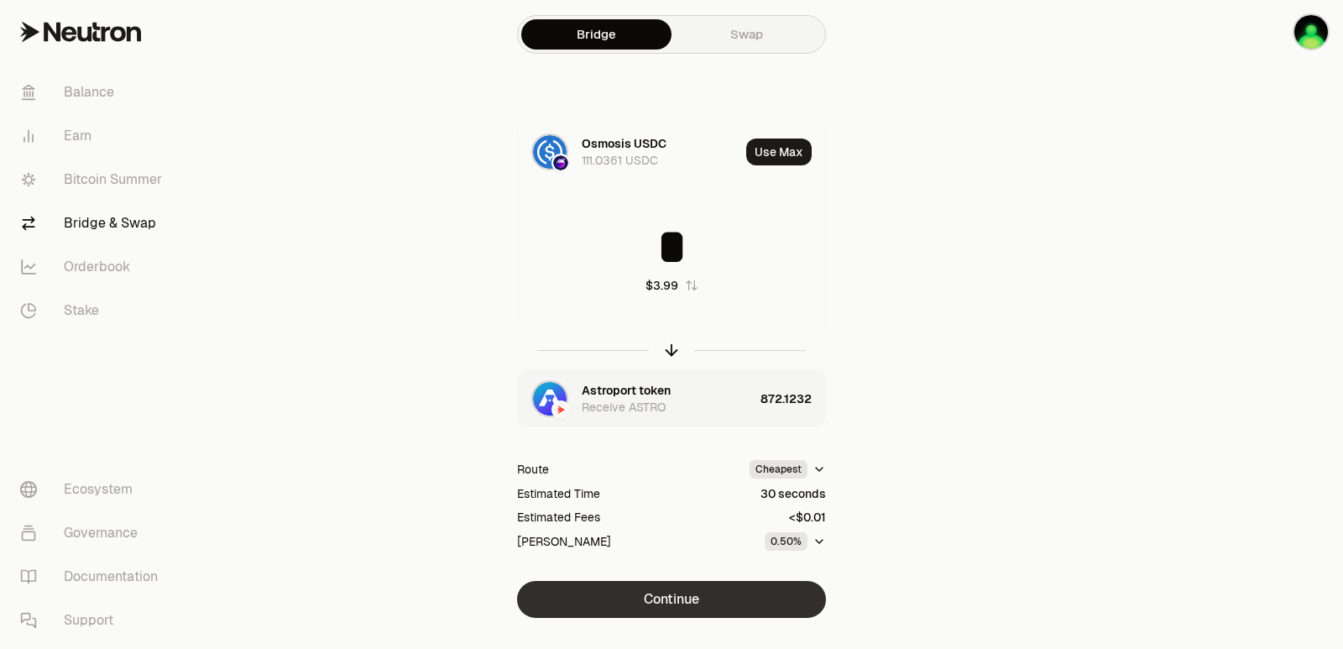
type input "*"
click at [664, 598] on button "Continue" at bounding box center [671, 599] width 309 height 37
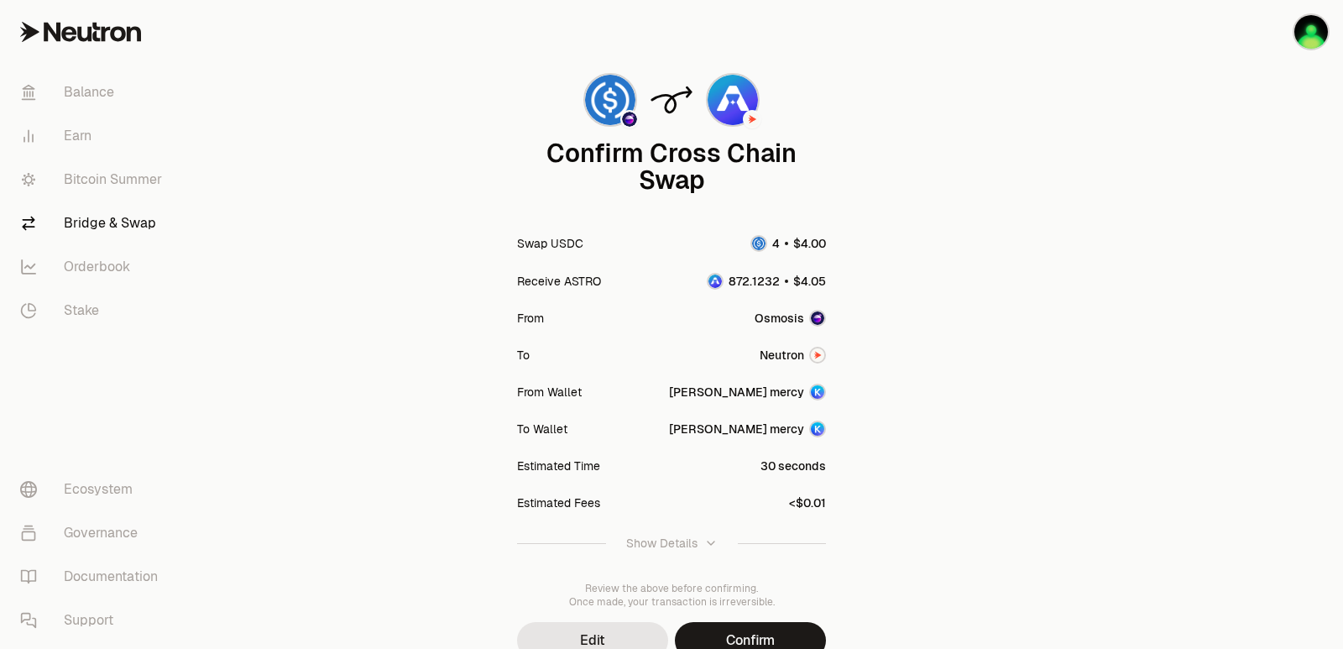
scroll to position [138, 0]
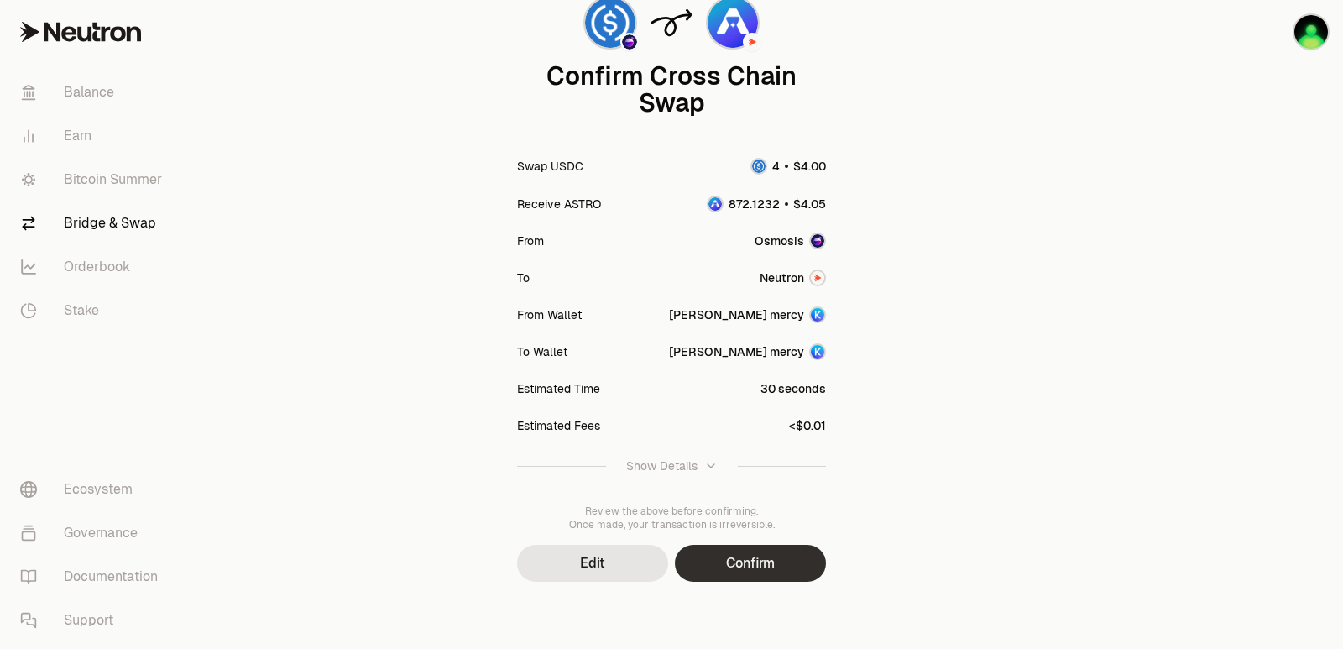
click at [749, 571] on button "Confirm" at bounding box center [750, 563] width 151 height 37
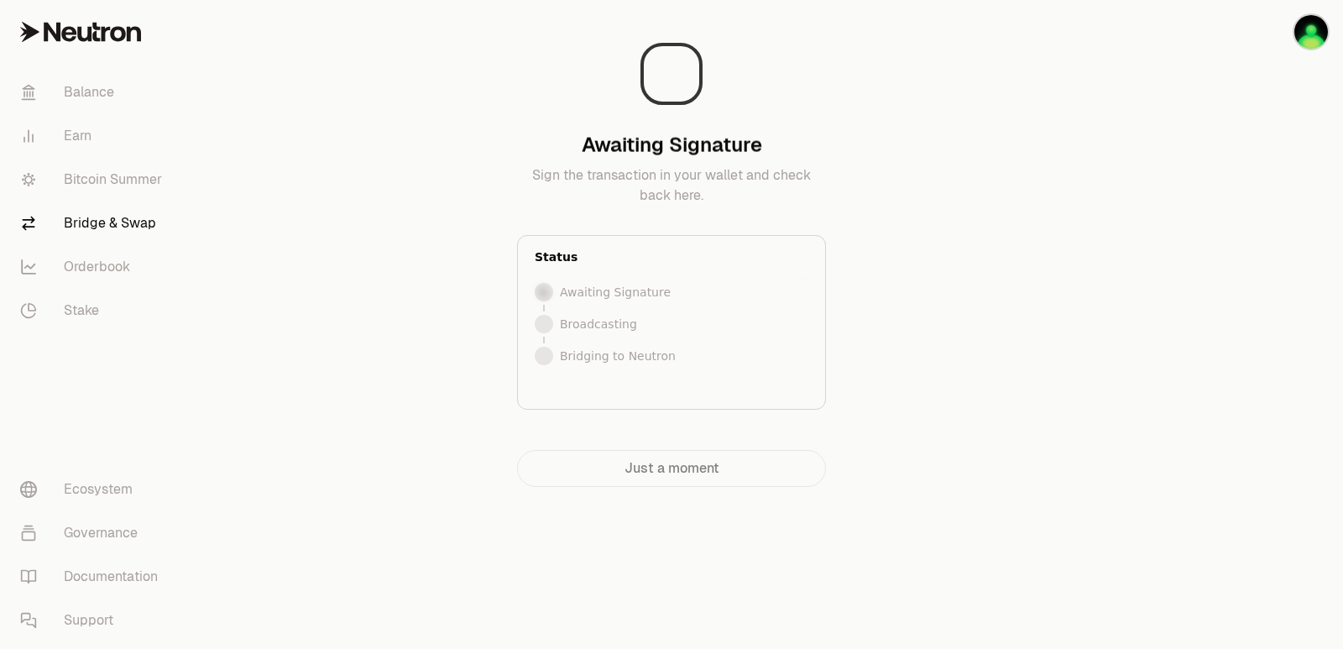
scroll to position [0, 0]
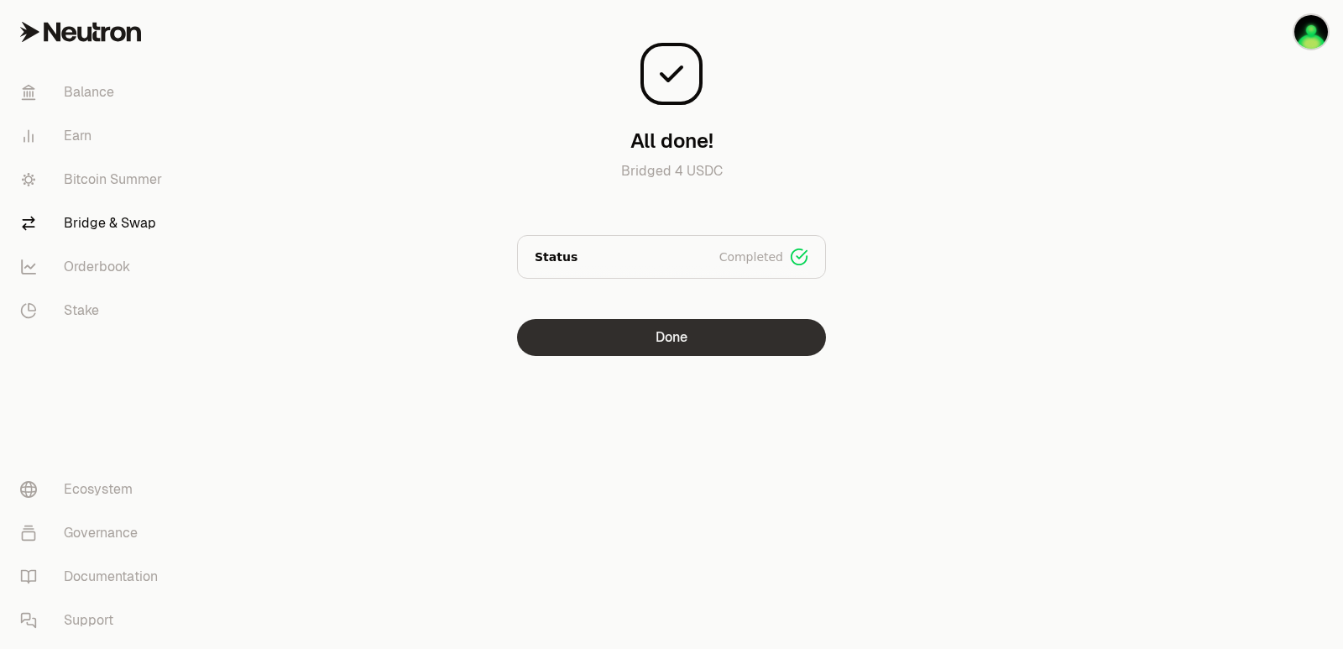
click at [686, 352] on button "Done" at bounding box center [671, 337] width 309 height 37
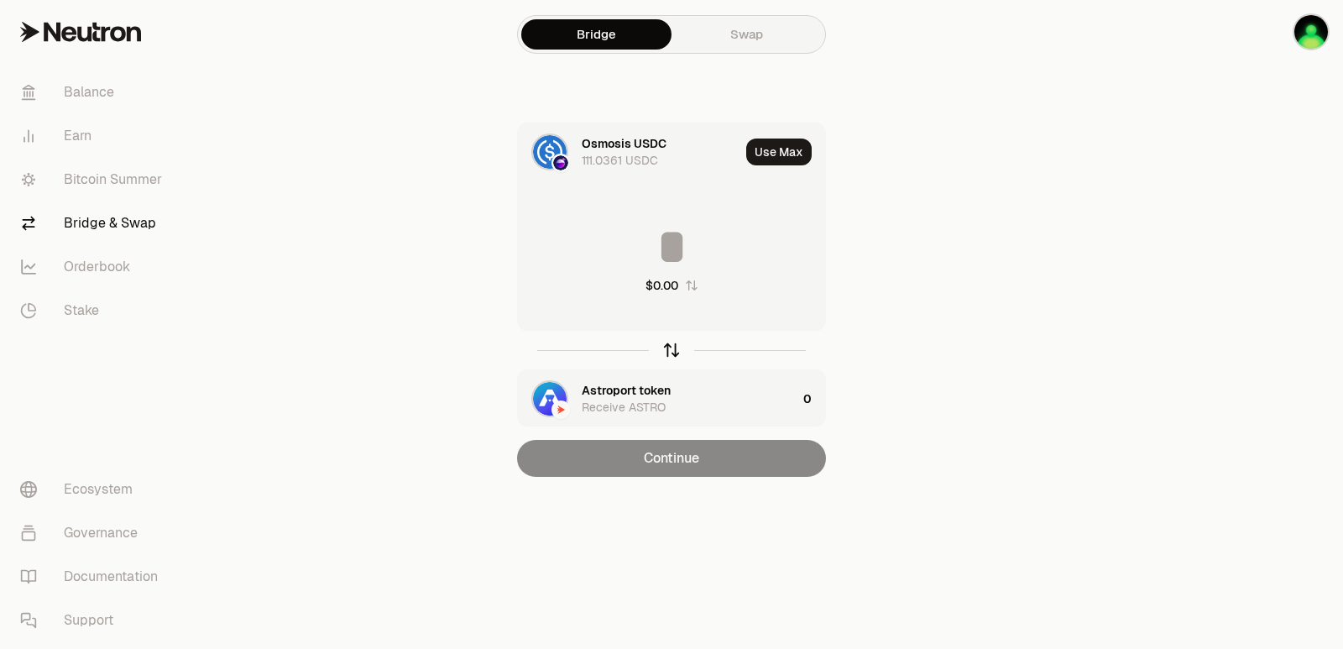
click at [673, 357] on icon "button" at bounding box center [671, 350] width 18 height 18
click at [770, 137] on div "Use Max" at bounding box center [785, 151] width 79 height 57
click at [775, 147] on button "Use Max" at bounding box center [778, 151] width 65 height 27
type input "**********"
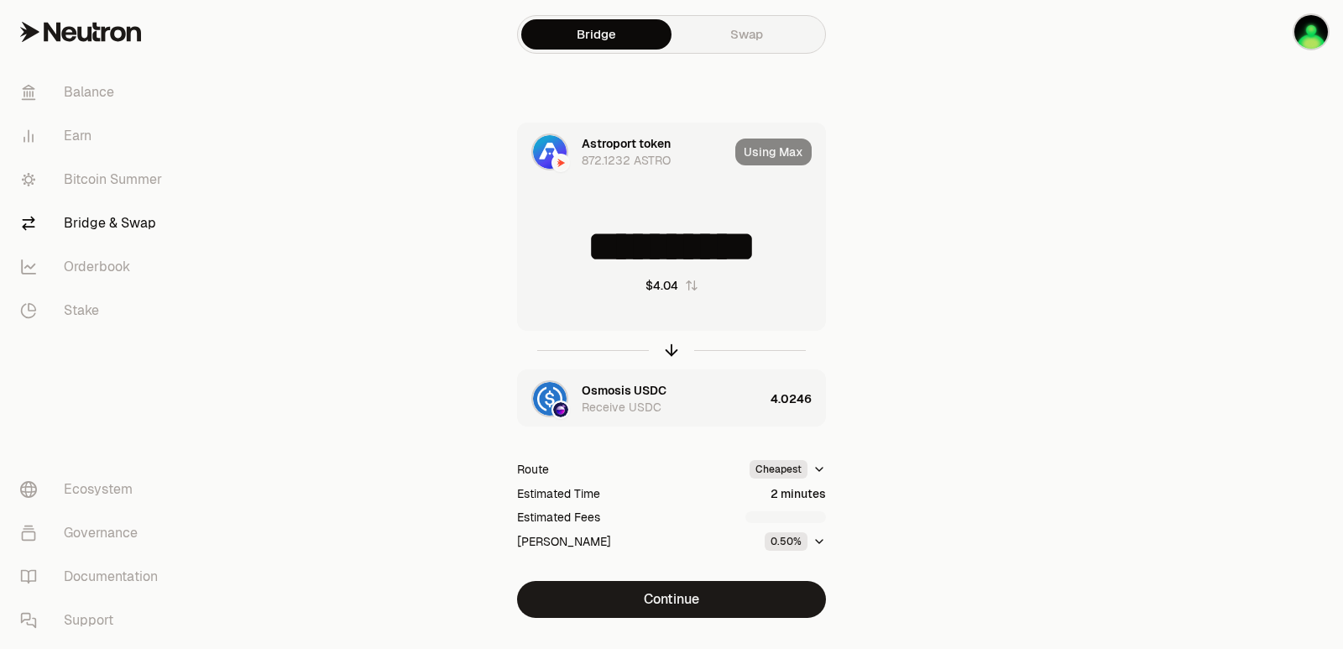
click at [712, 600] on button "Continue" at bounding box center [671, 599] width 309 height 37
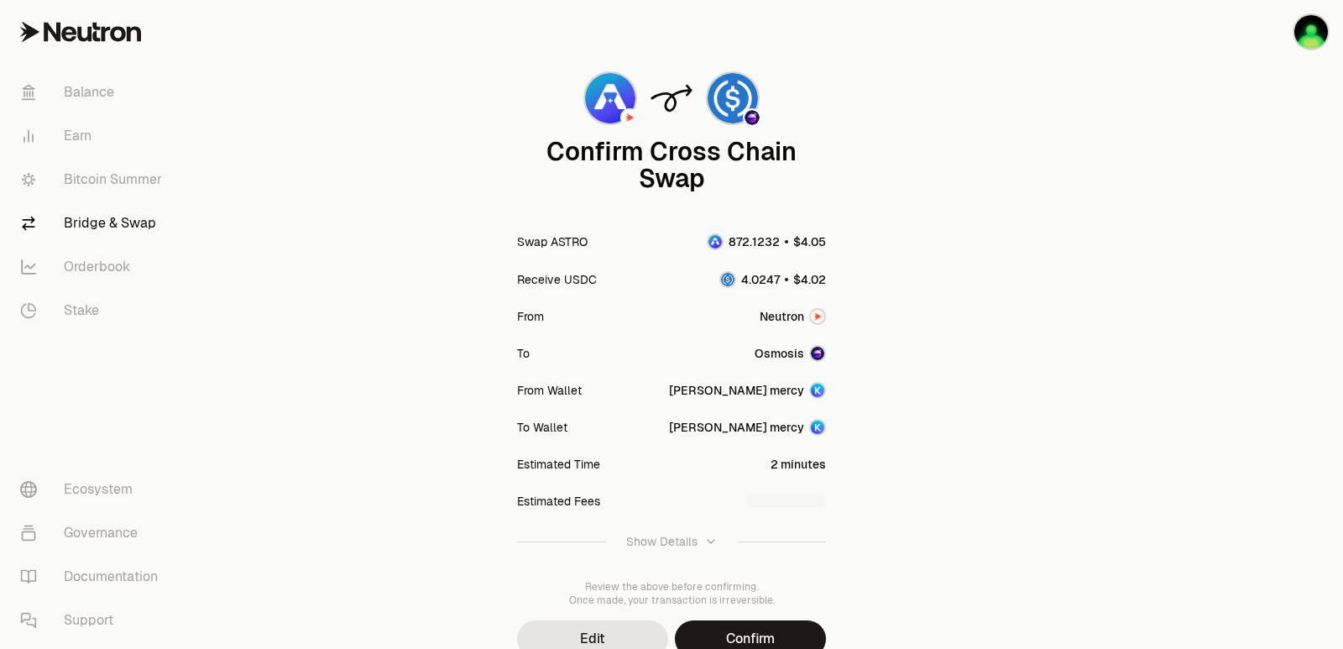
scroll to position [138, 0]
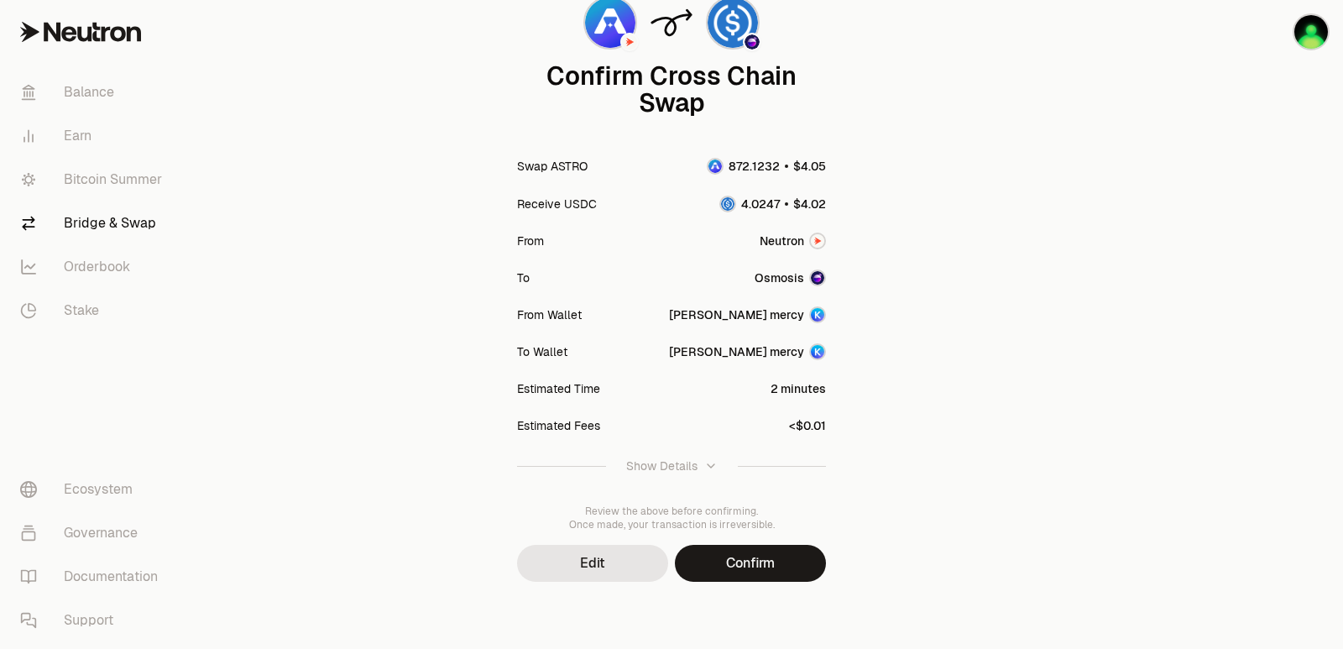
click at [733, 570] on button "Confirm" at bounding box center [750, 563] width 151 height 37
